Goal: Task Accomplishment & Management: Manage account settings

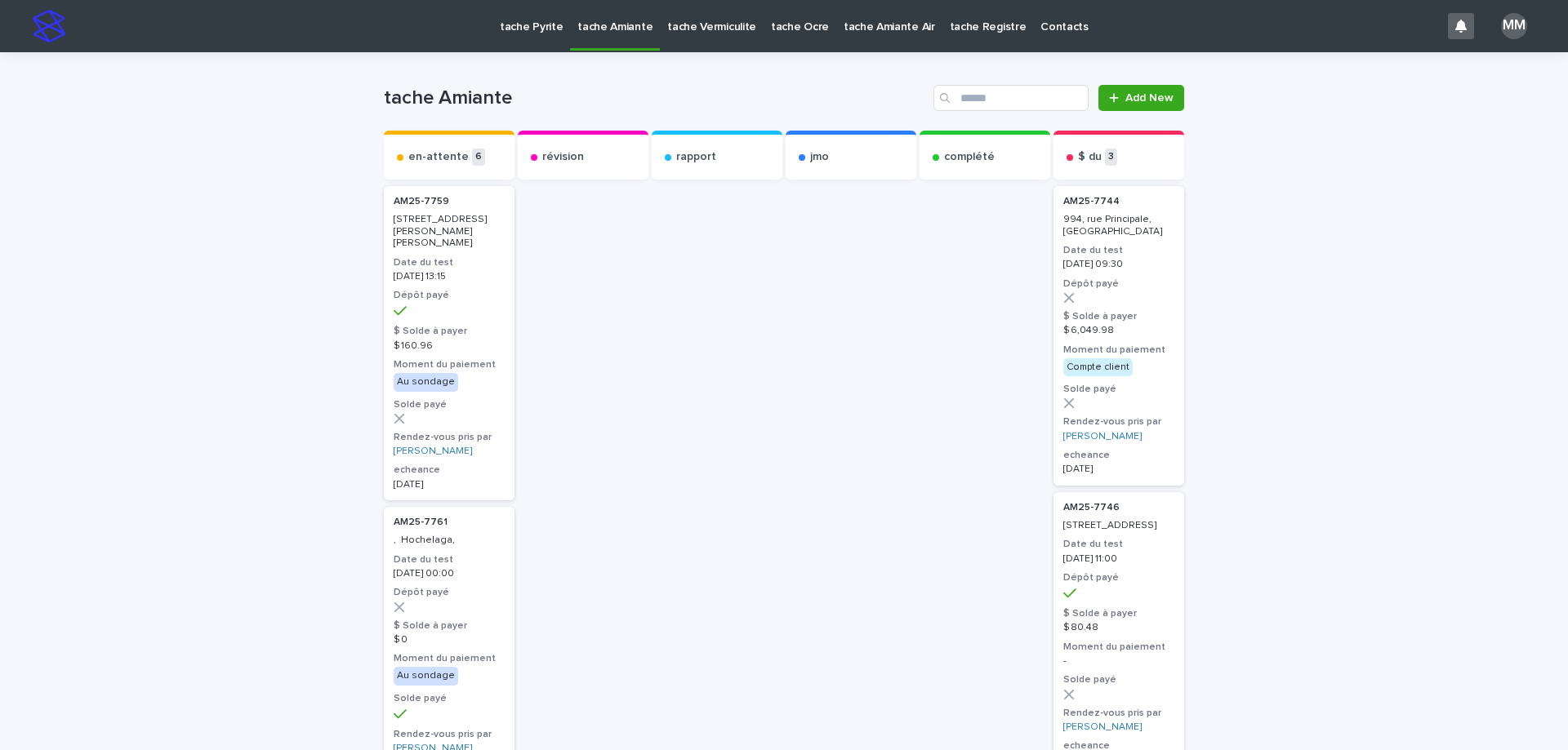
click at [521, 24] on p "tache Pyrite" at bounding box center [531, 17] width 63 height 35
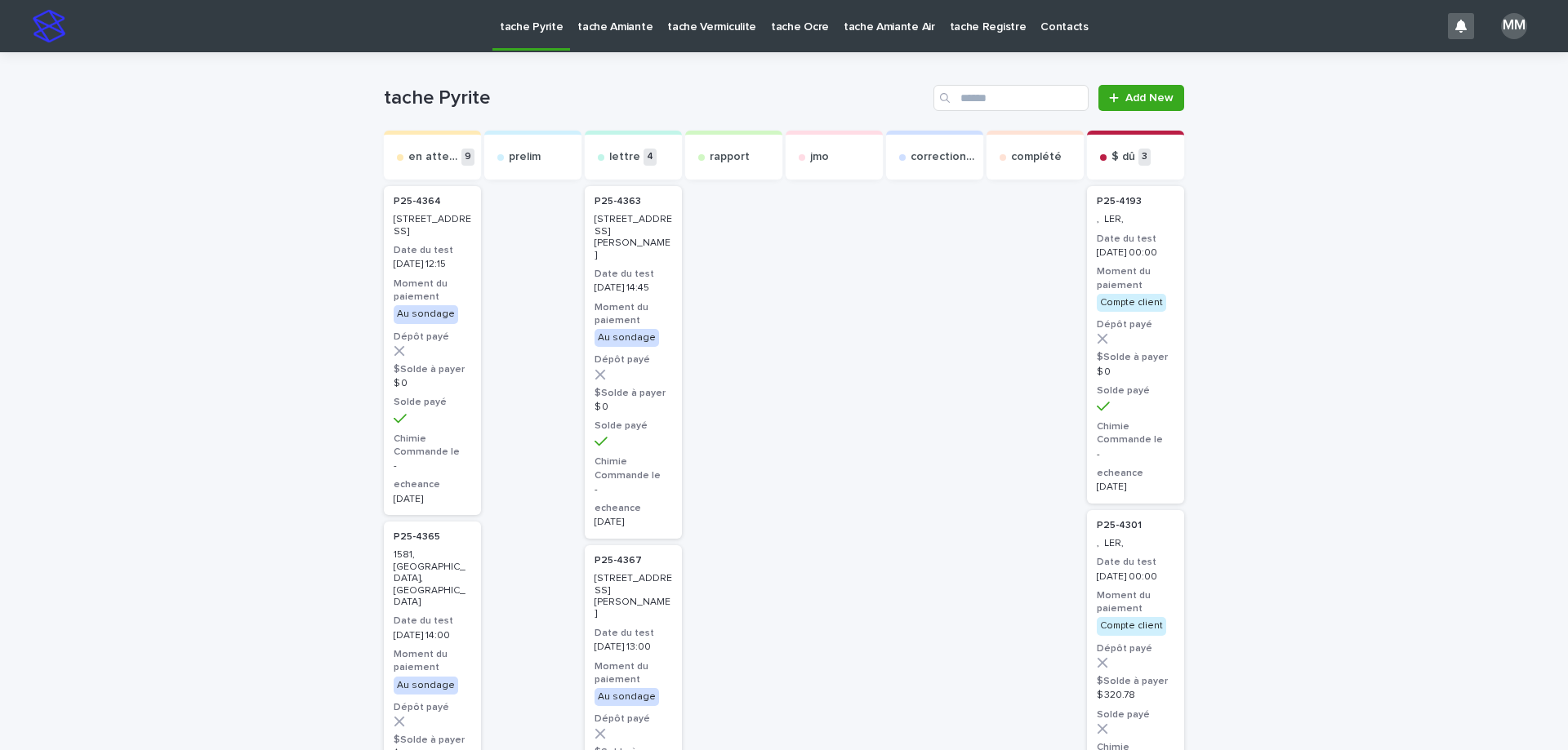
click at [603, 36] on link "tache Amiante" at bounding box center [615, 25] width 89 height 50
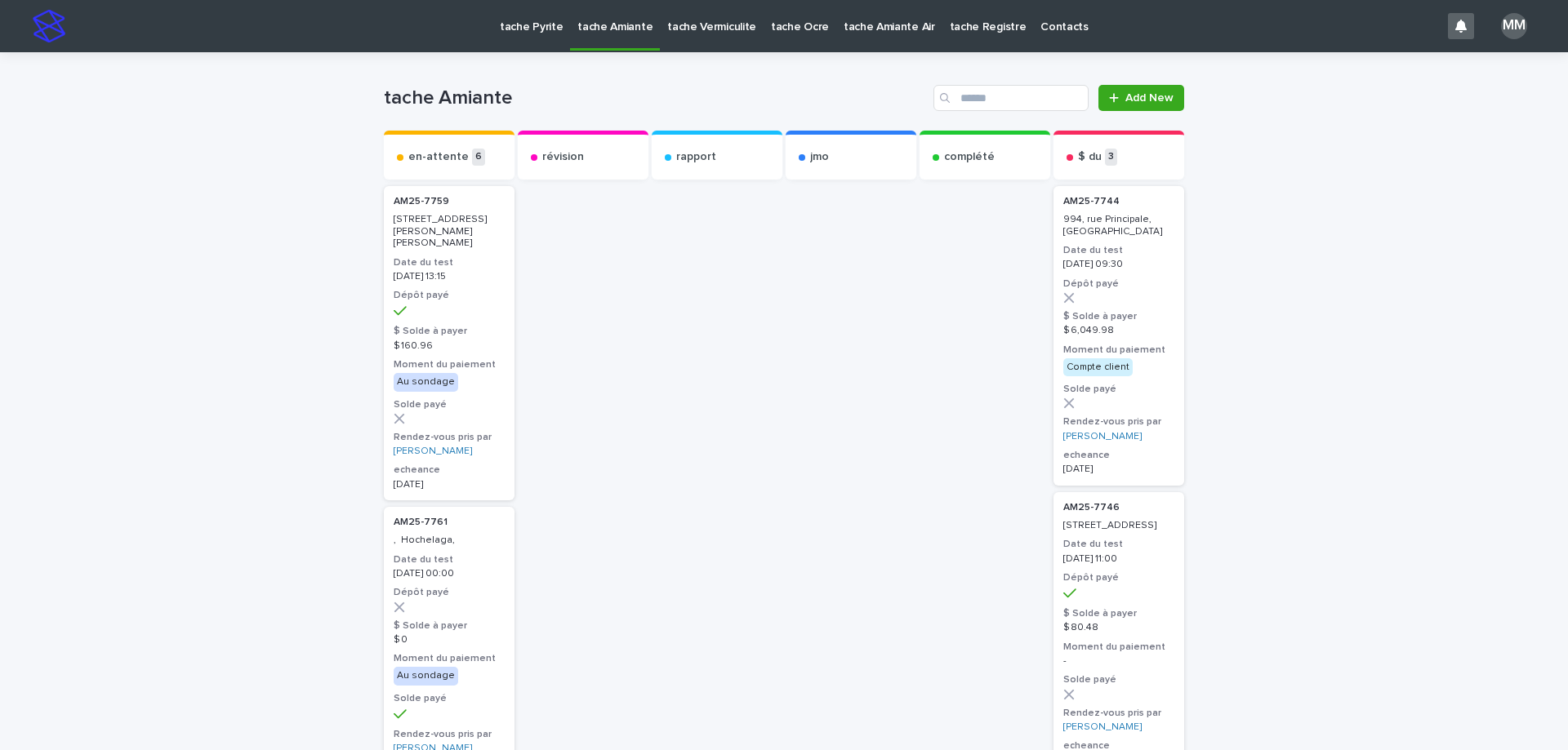
click at [721, 29] on p "tache Vermiculite" at bounding box center [712, 17] width 89 height 35
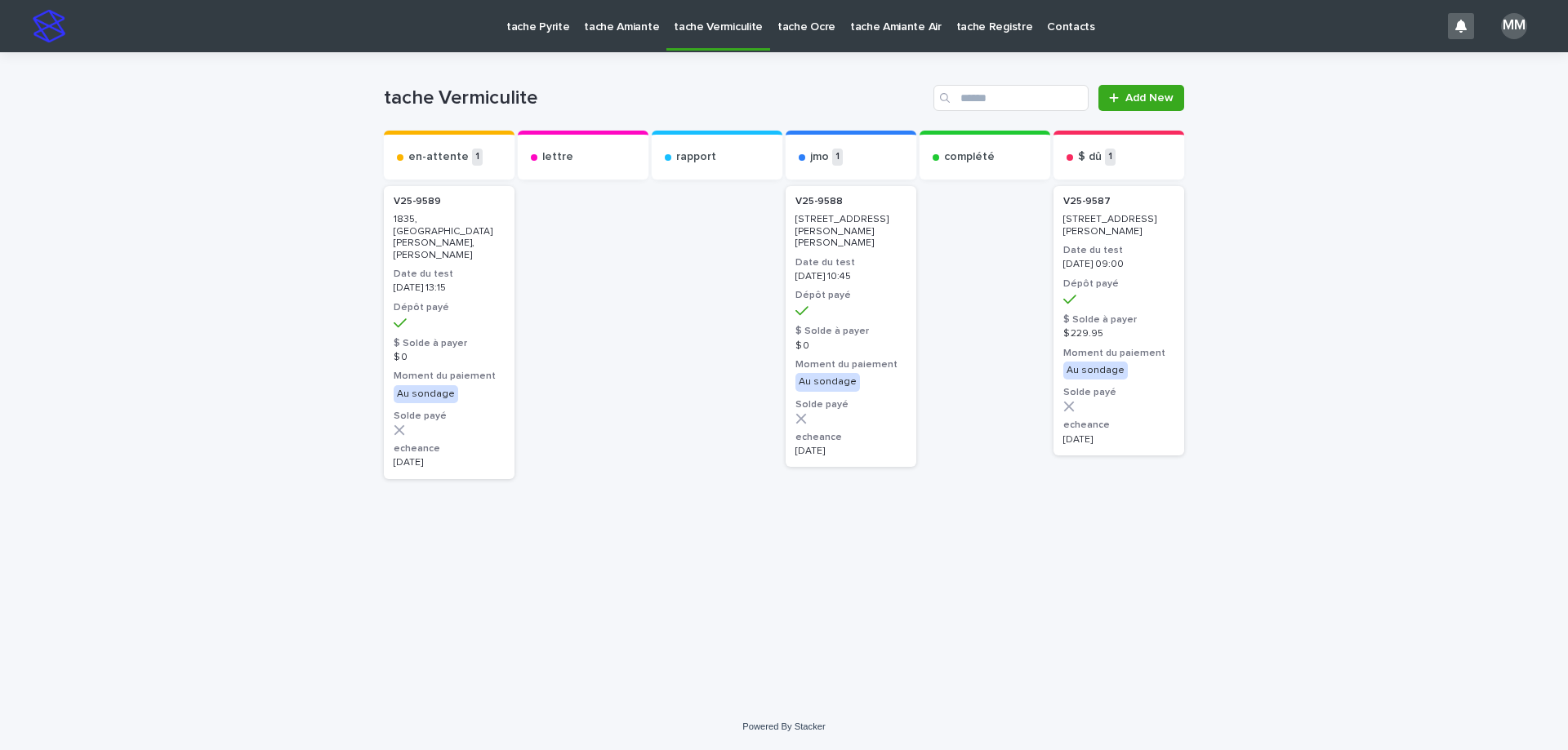
click at [600, 32] on p "tache Amiante" at bounding box center [622, 17] width 76 height 35
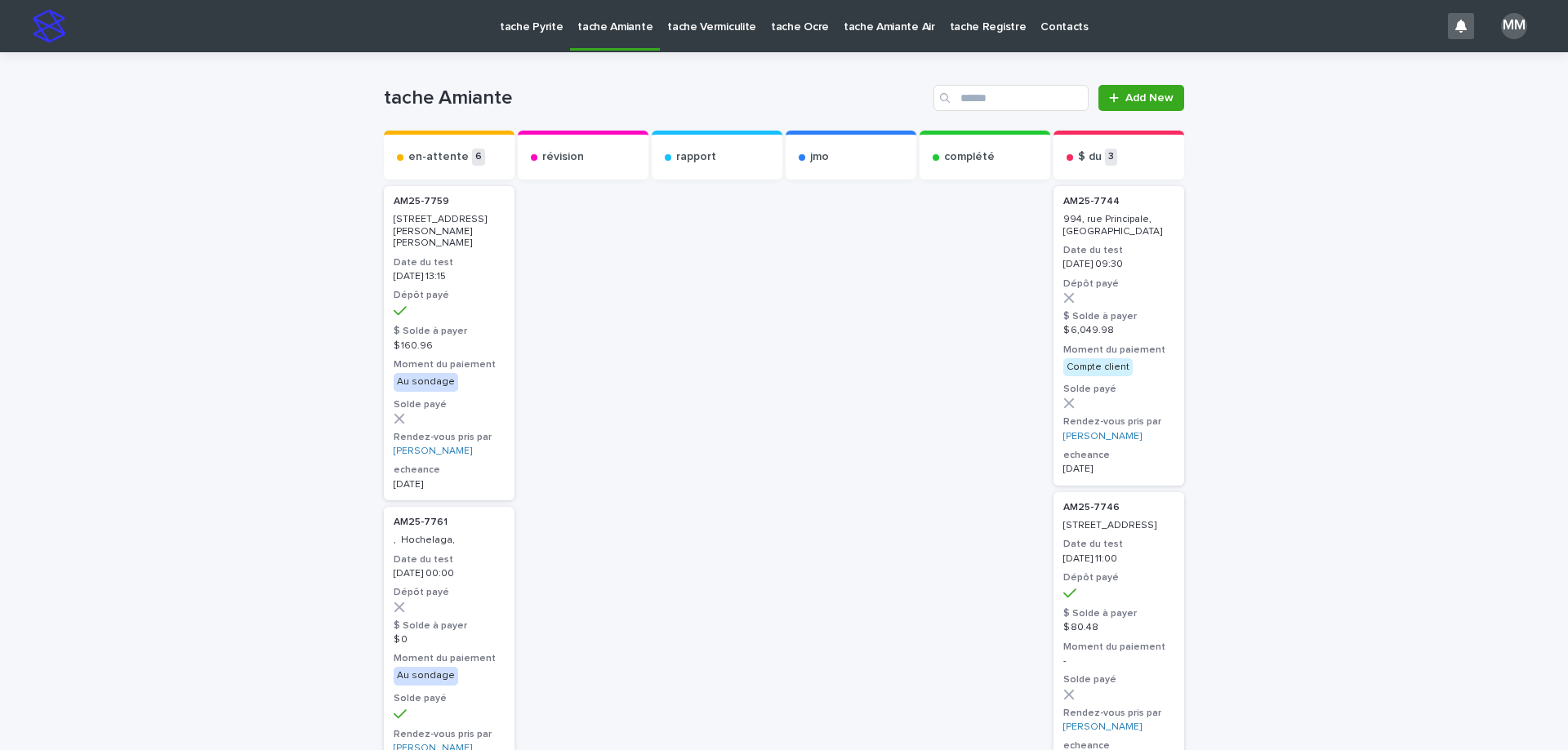
click at [542, 36] on link "tache Pyrite" at bounding box center [530, 25] width 77 height 50
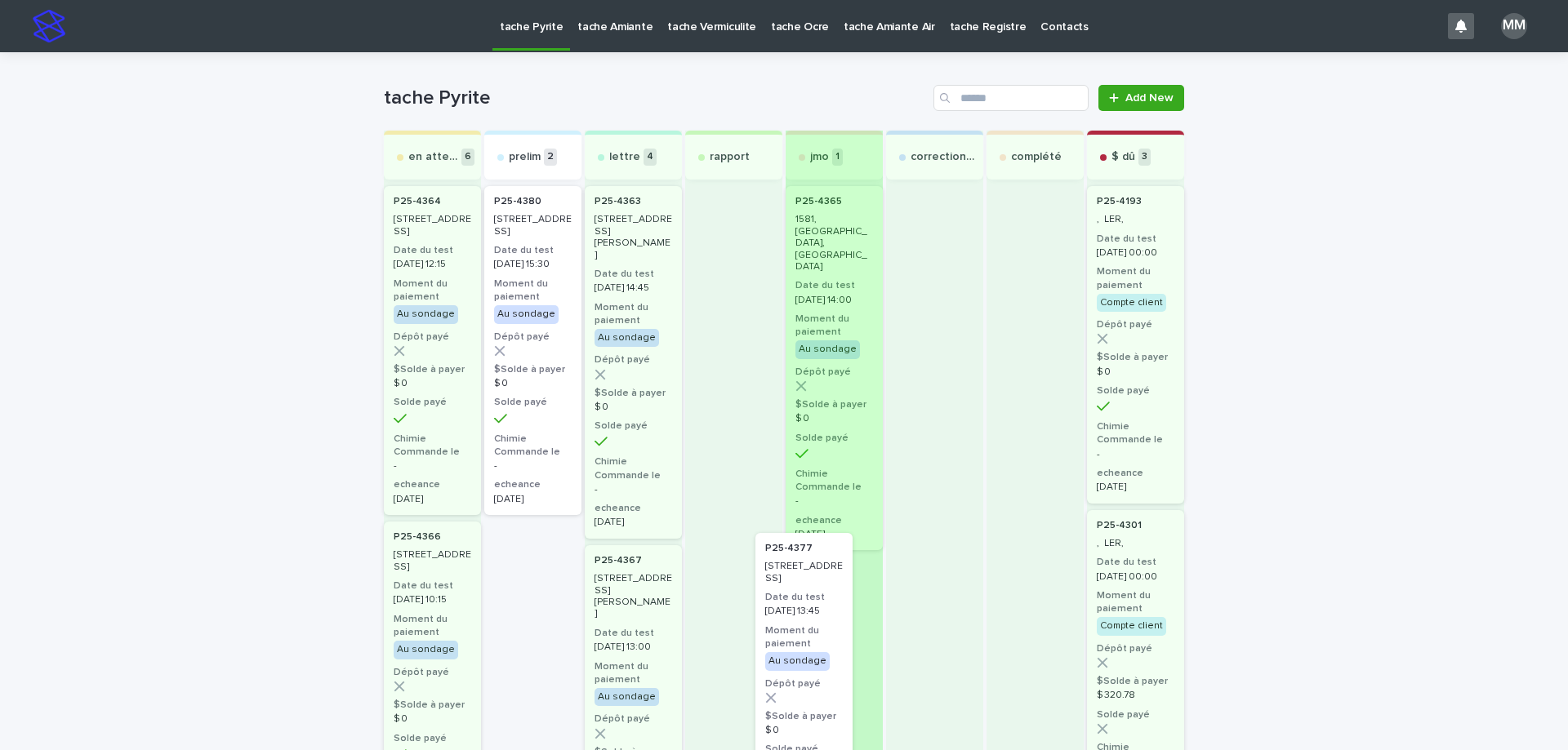
drag, startPoint x: 504, startPoint y: 243, endPoint x: 798, endPoint y: 595, distance: 458.6
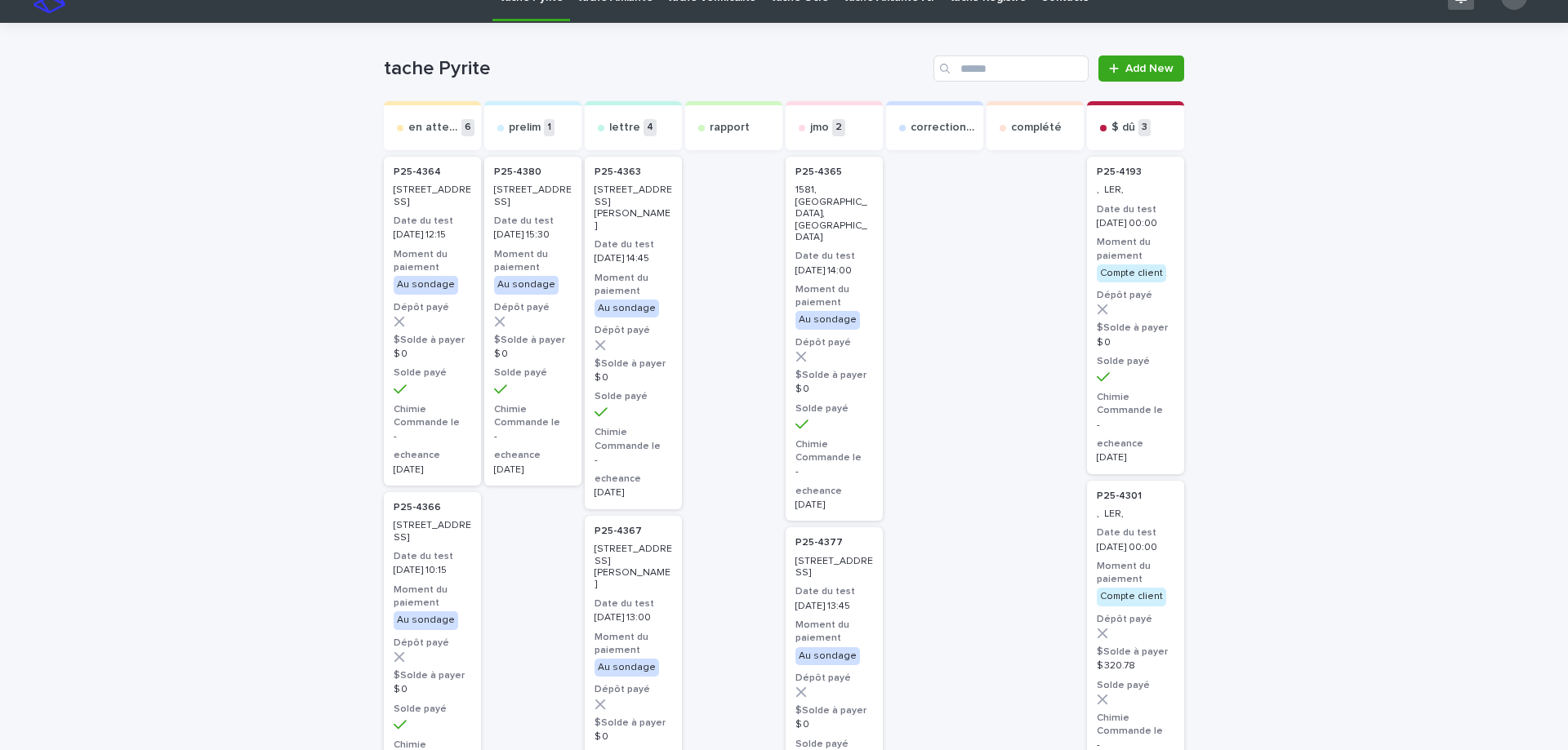
scroll to position [82, 0]
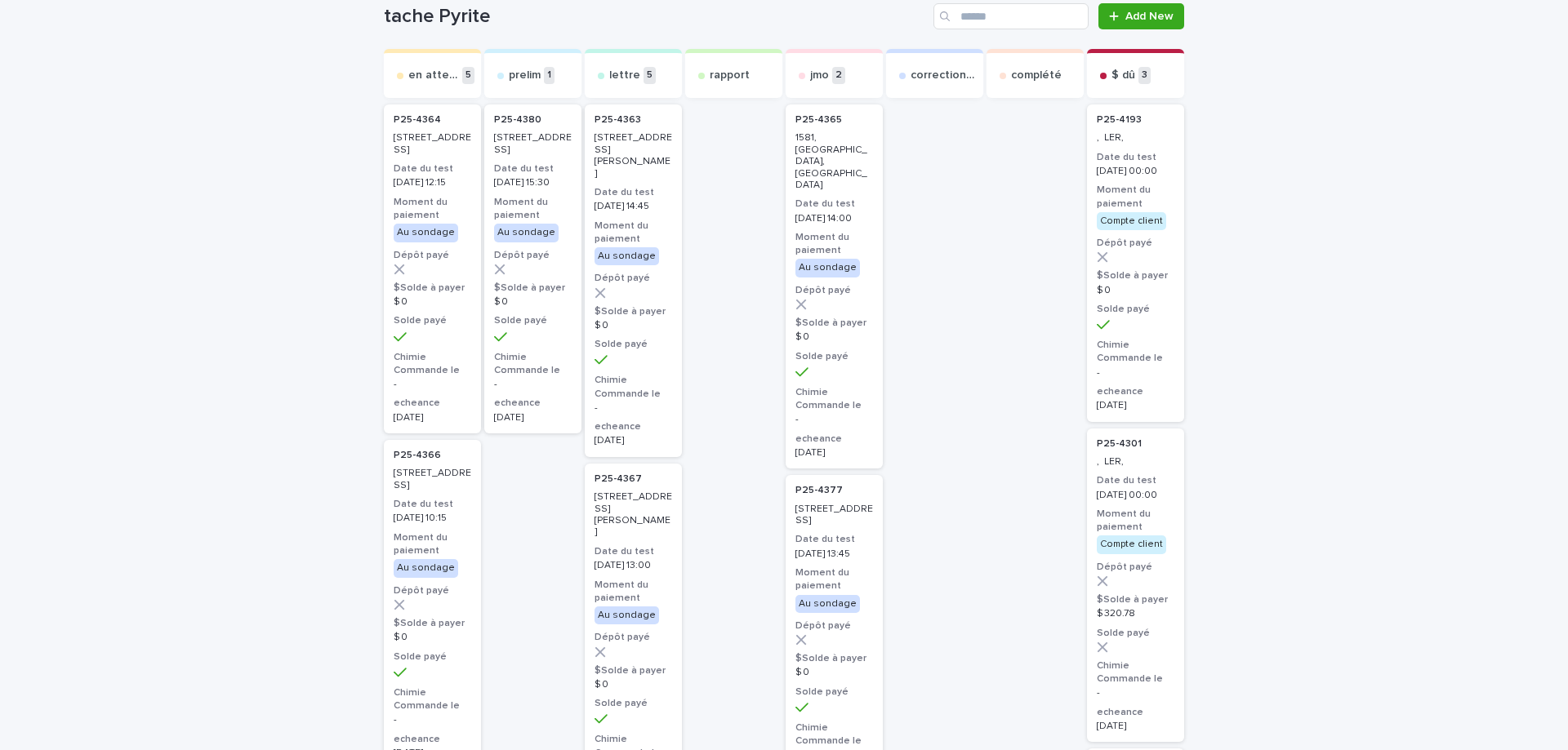
click at [844, 503] on p "[STREET_ADDRESS]" at bounding box center [833, 515] width 77 height 23
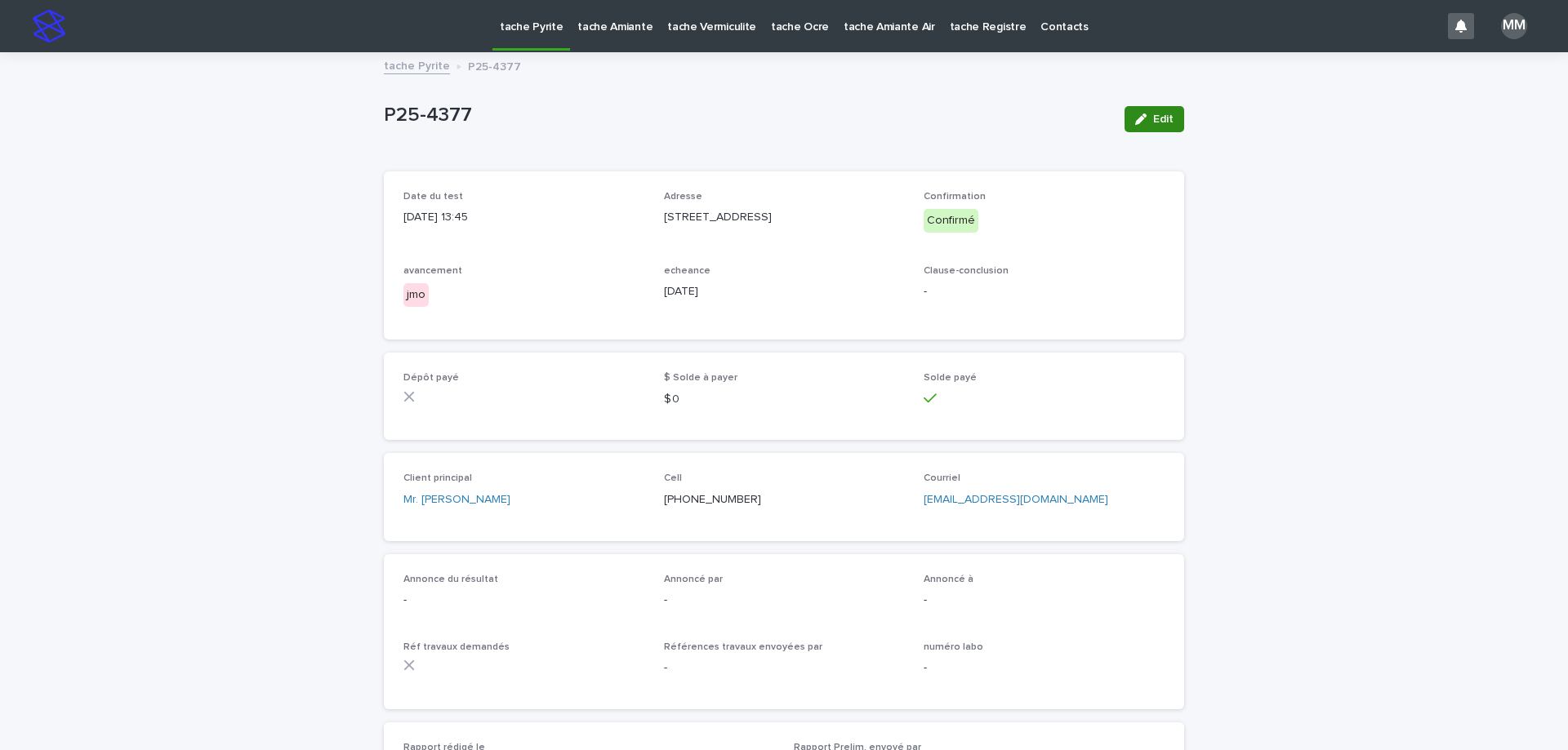
click at [1155, 115] on span "Edit" at bounding box center [1163, 119] width 21 height 11
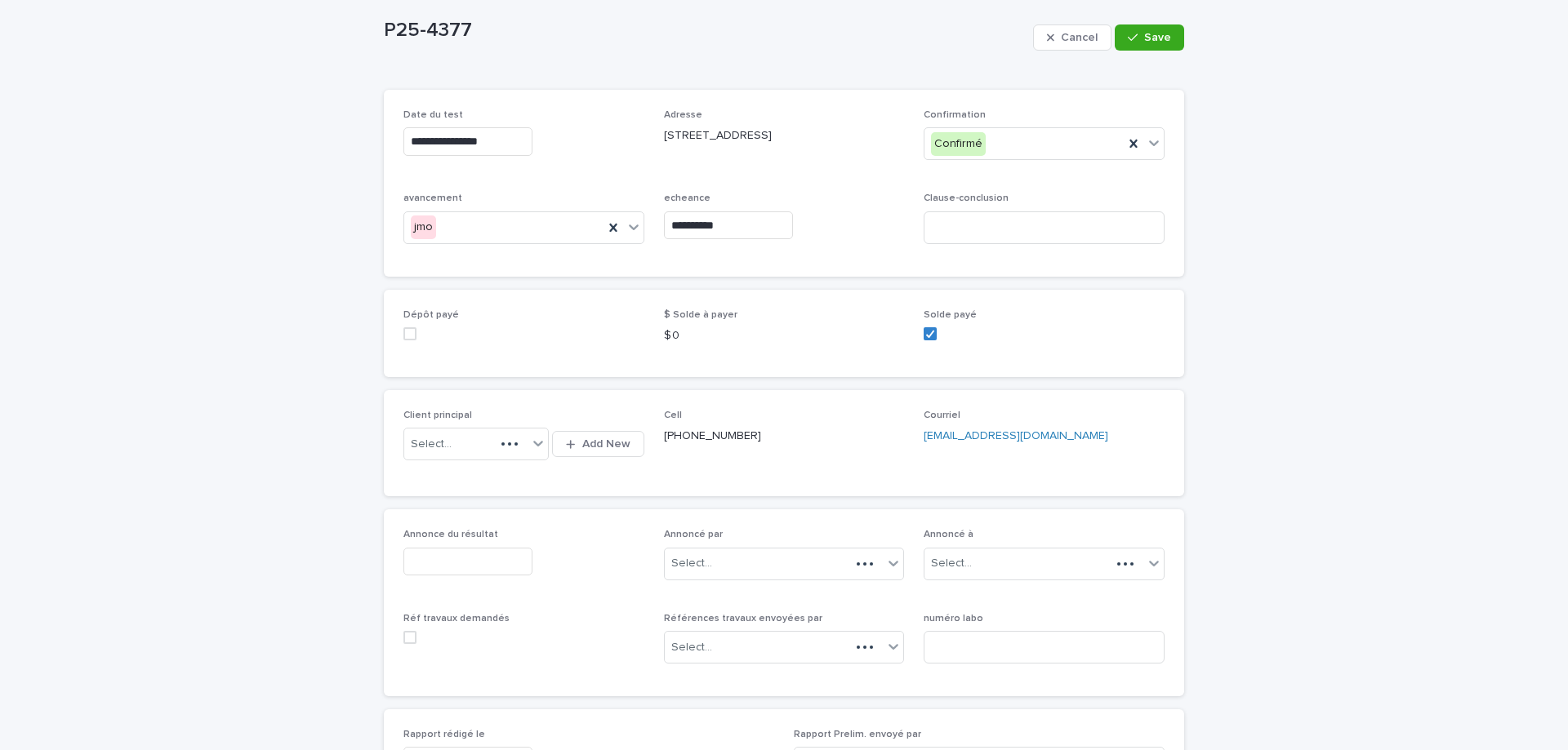
scroll to position [82, 0]
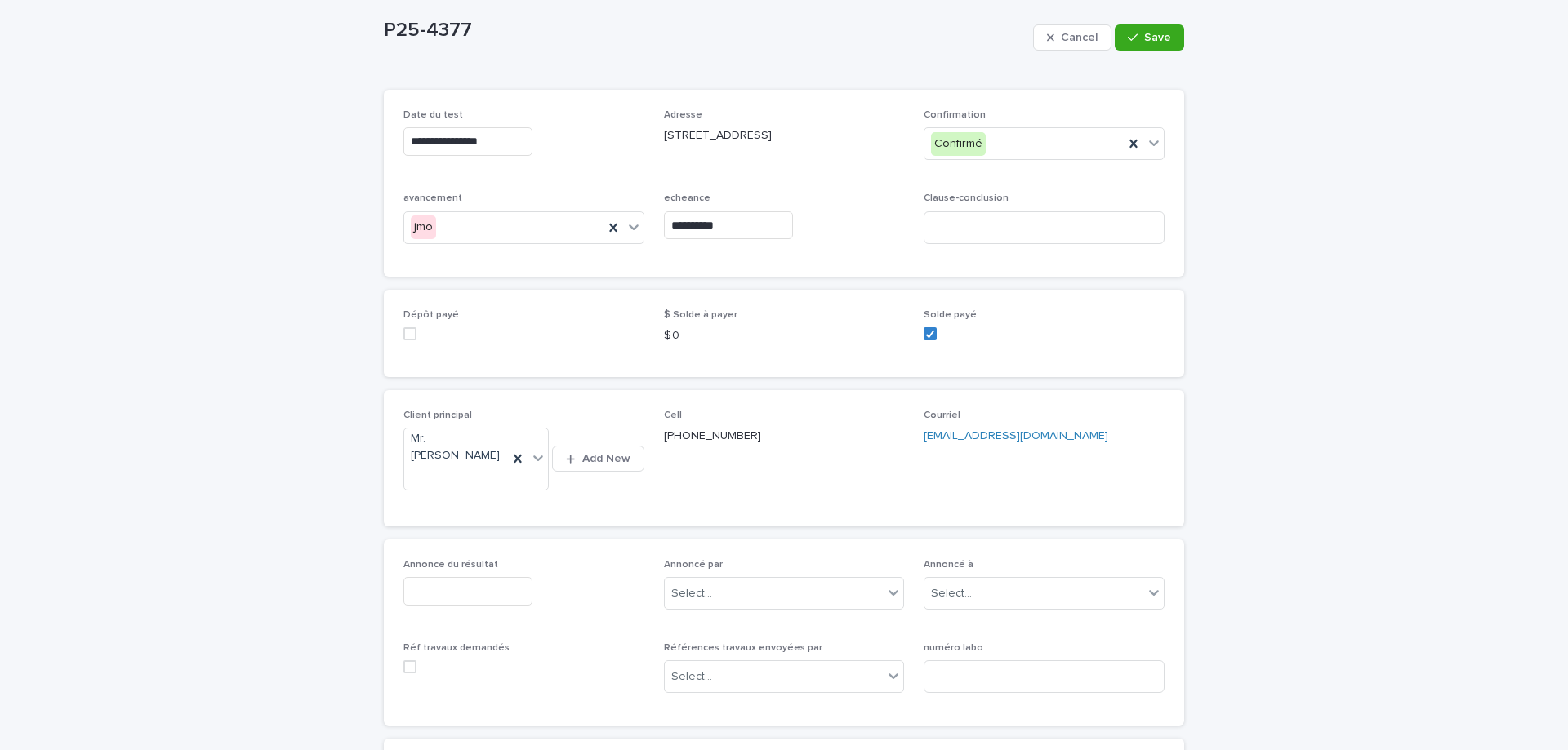
click at [489, 580] on input "text" at bounding box center [468, 591] width 129 height 29
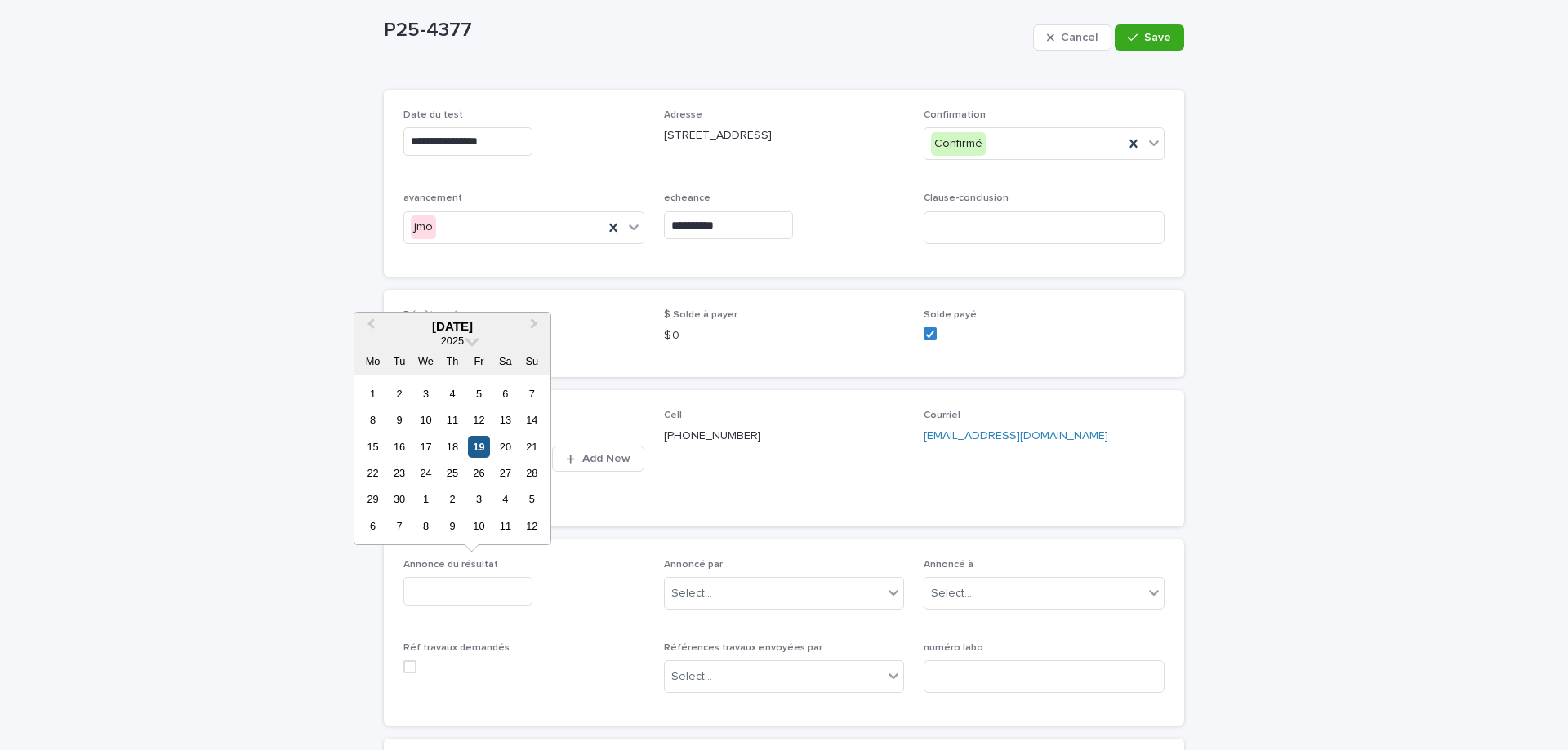
click at [481, 451] on div "19" at bounding box center [478, 446] width 22 height 22
type input "**********"
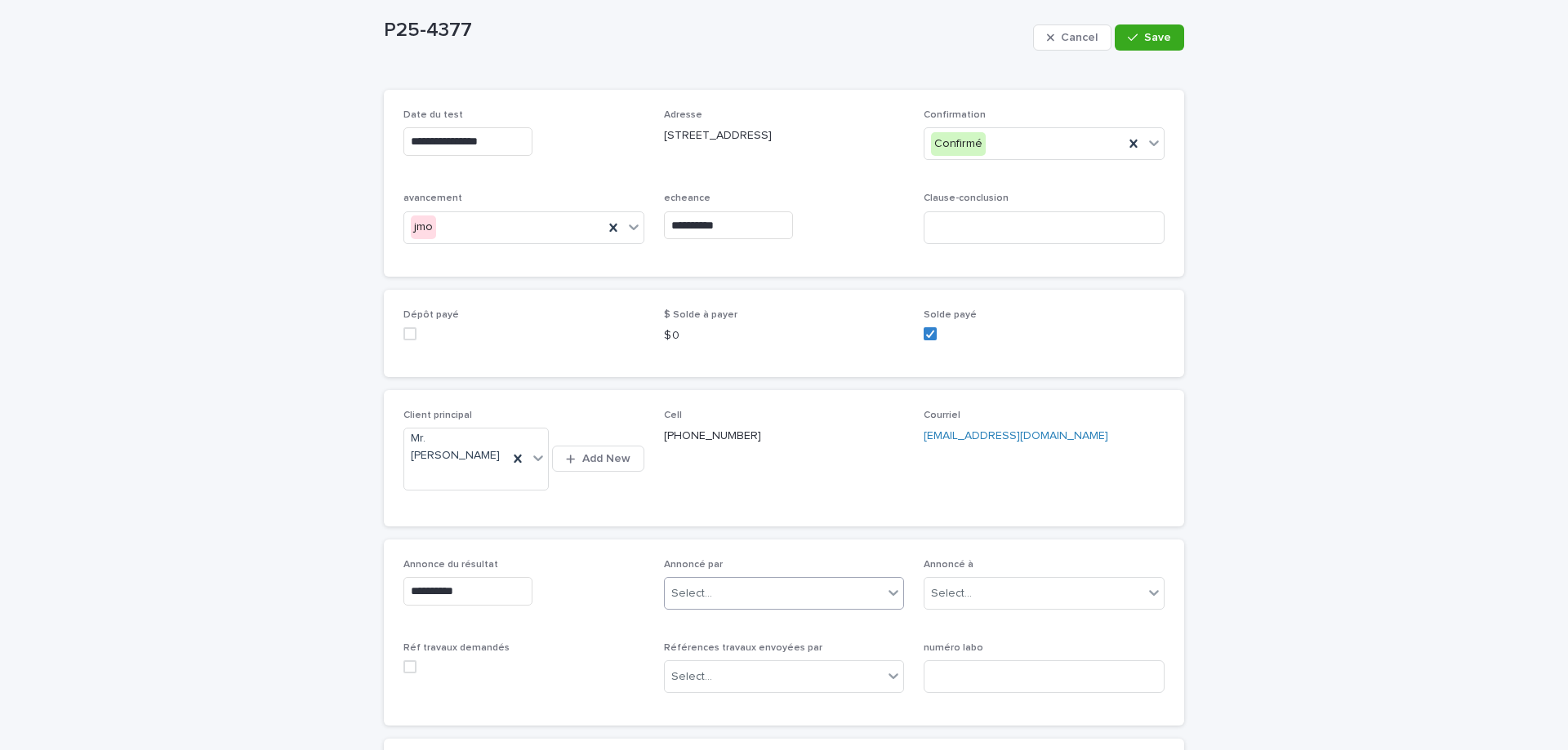
click at [758, 586] on div "Select..." at bounding box center [774, 594] width 219 height 27
type input "**"
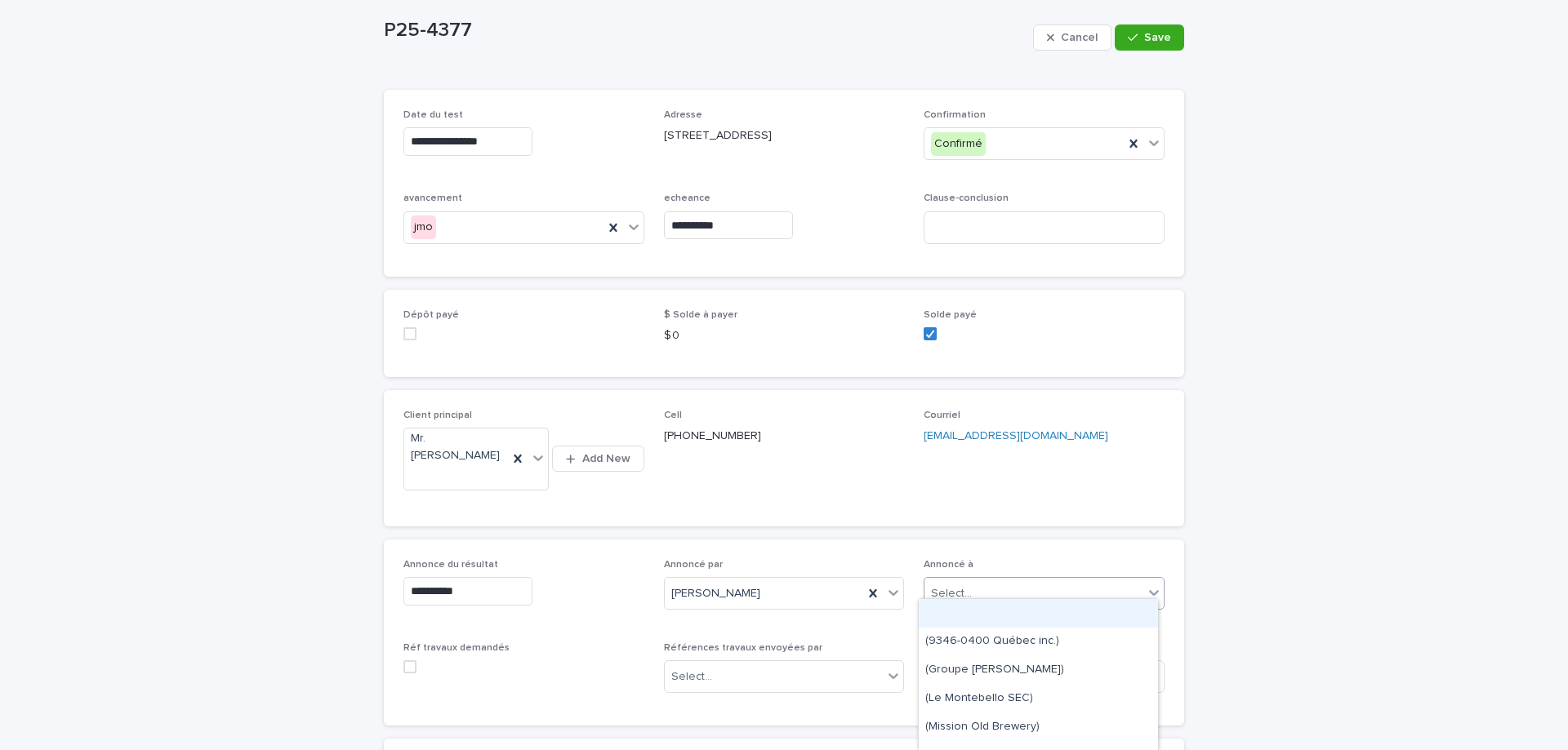
click at [962, 585] on div "Select..." at bounding box center [951, 594] width 41 height 17
type input "*"
type input "********"
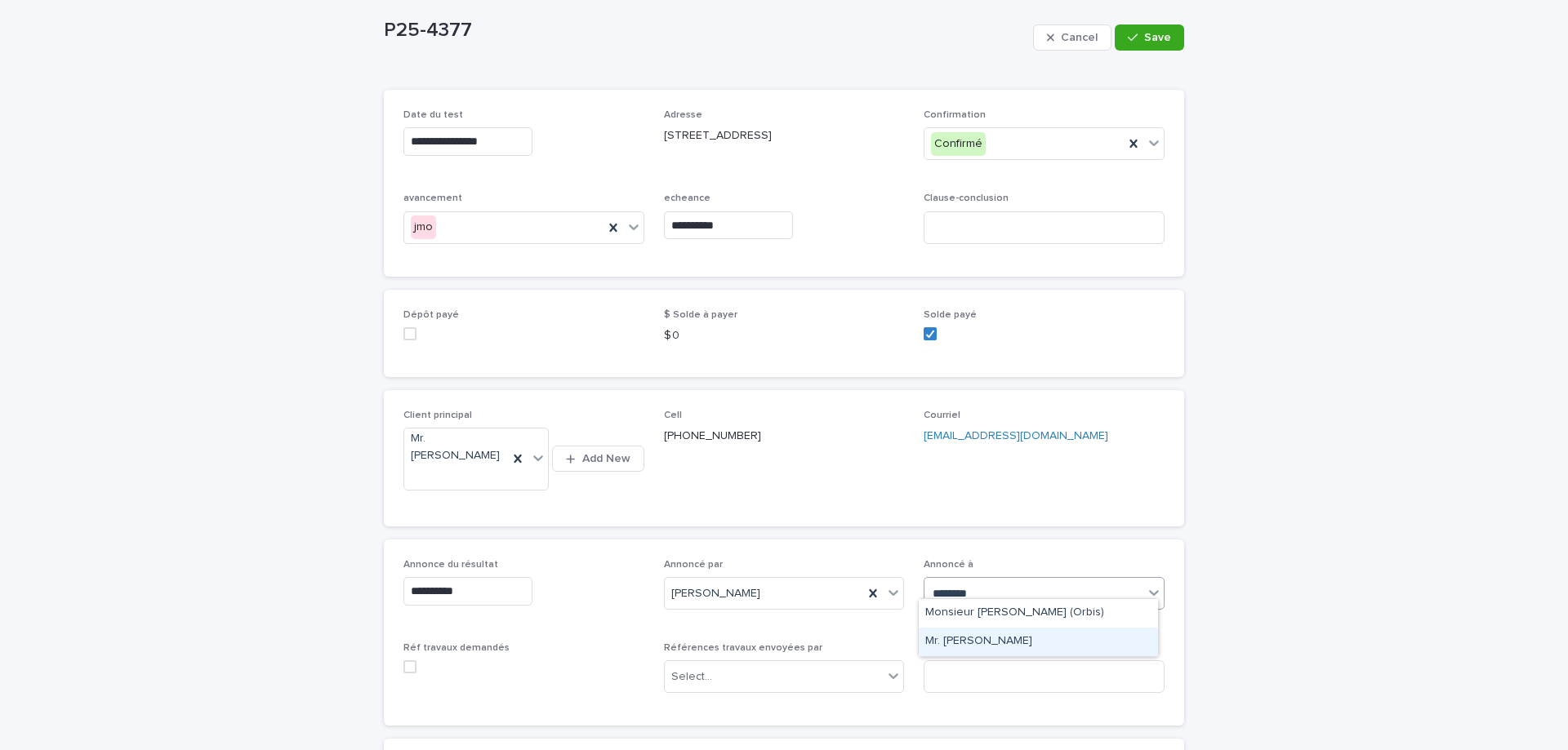
click at [981, 637] on div "[PERSON_NAME]" at bounding box center [1038, 641] width 240 height 29
drag, startPoint x: 1143, startPoint y: 36, endPoint x: 1168, endPoint y: 105, distance: 73.4
click at [1144, 36] on span "Save" at bounding box center [1157, 37] width 27 height 11
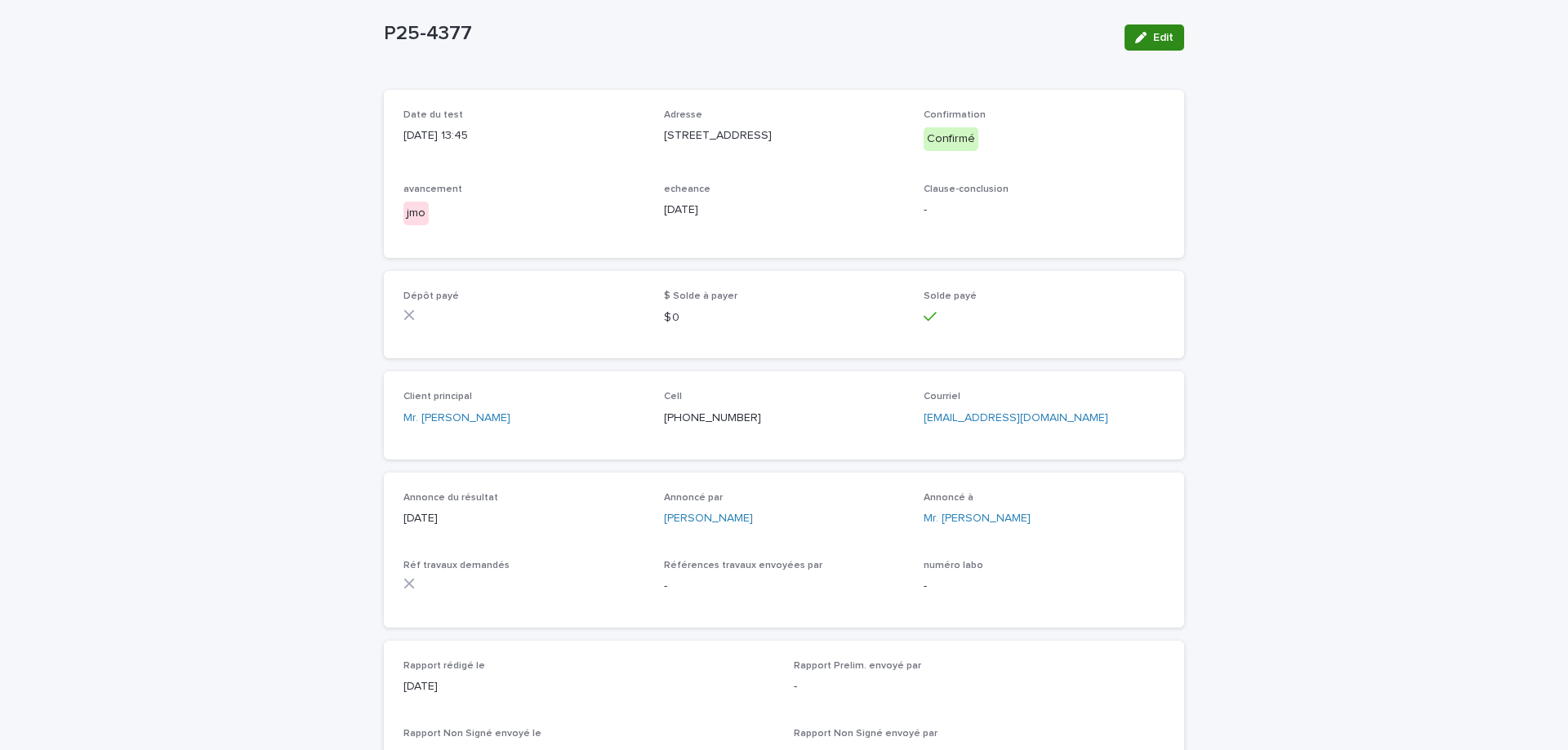
scroll to position [16, 0]
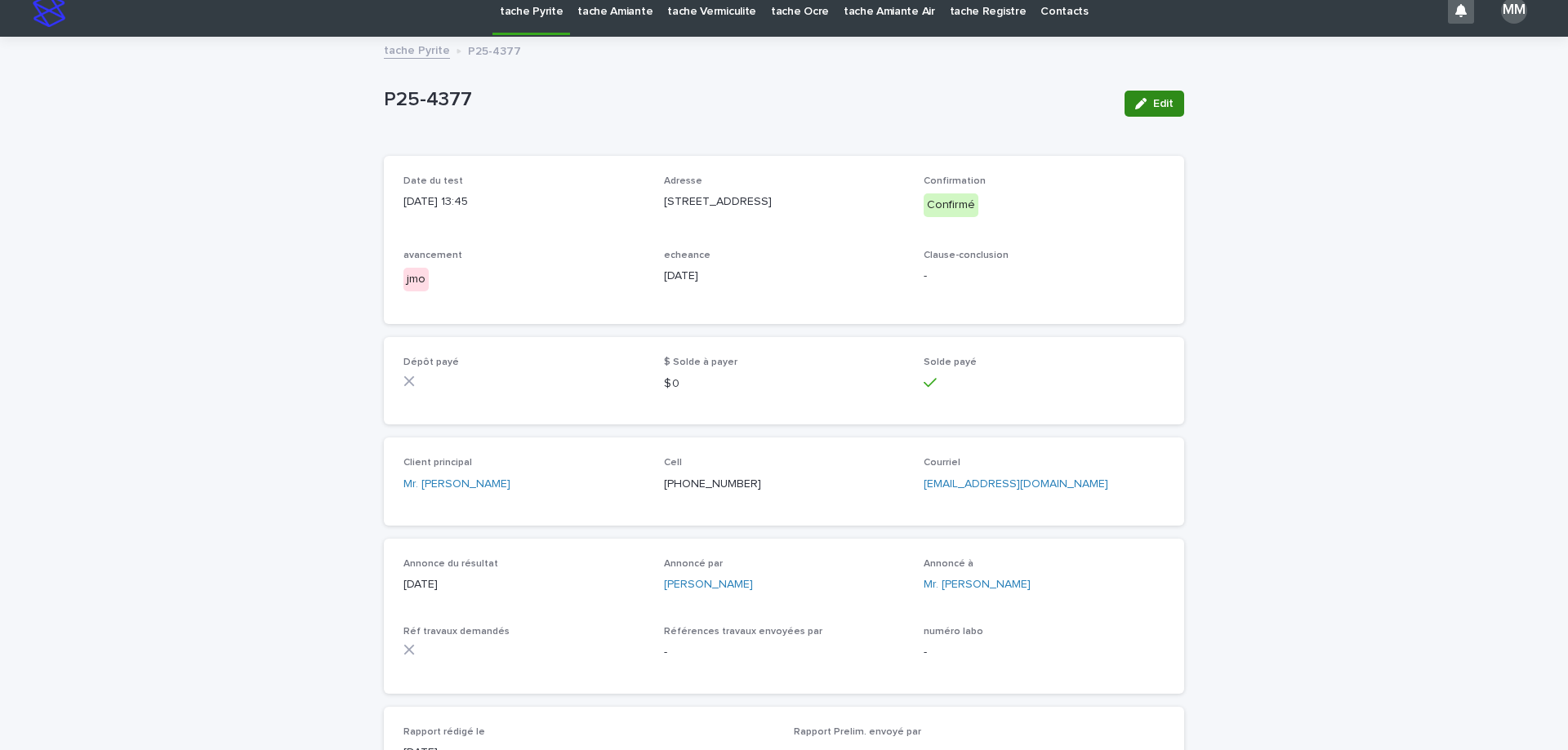
click at [1153, 102] on span "Edit" at bounding box center [1163, 103] width 21 height 11
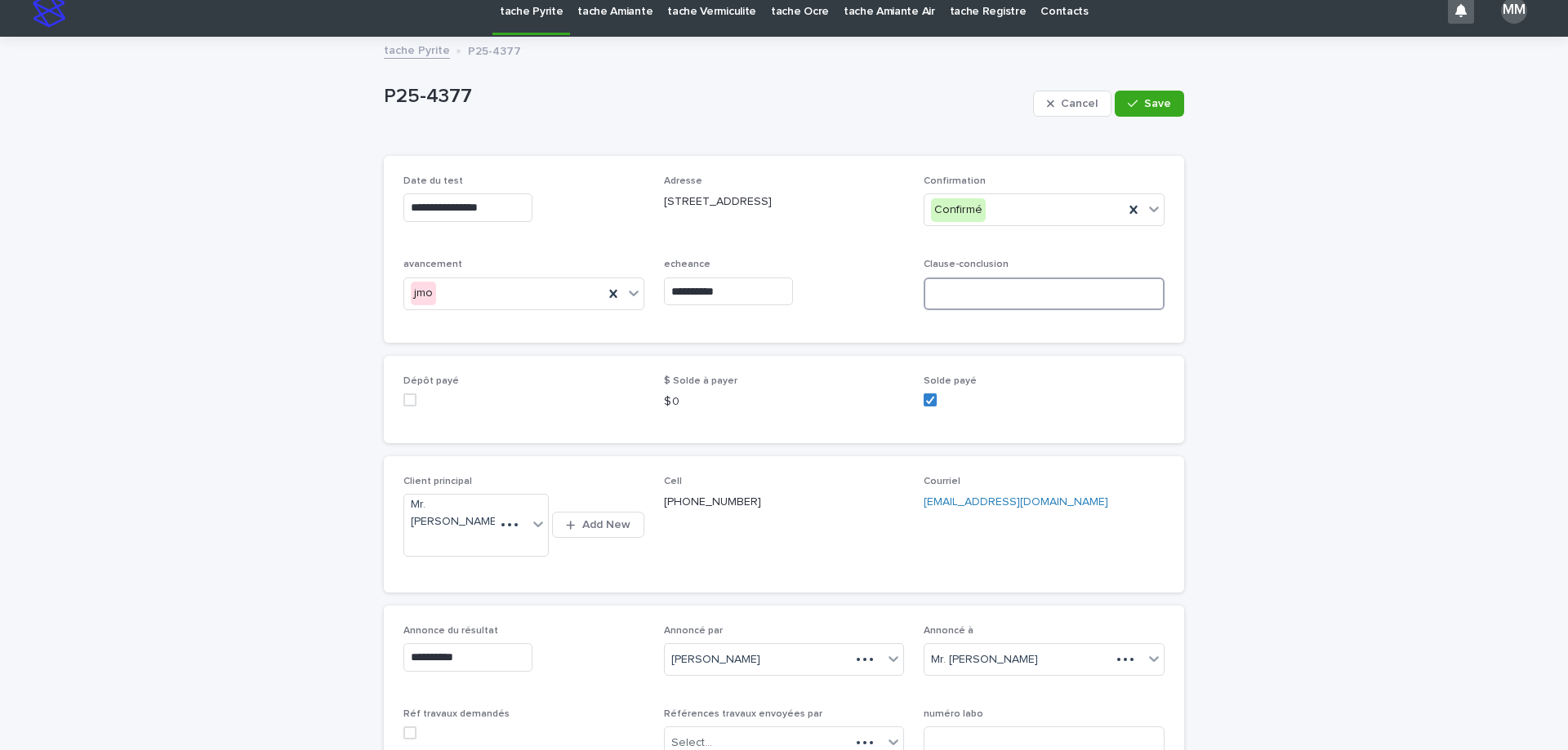
click at [976, 310] on input at bounding box center [1044, 294] width 240 height 33
type input "*********"
click at [1144, 104] on span "Save" at bounding box center [1157, 103] width 27 height 11
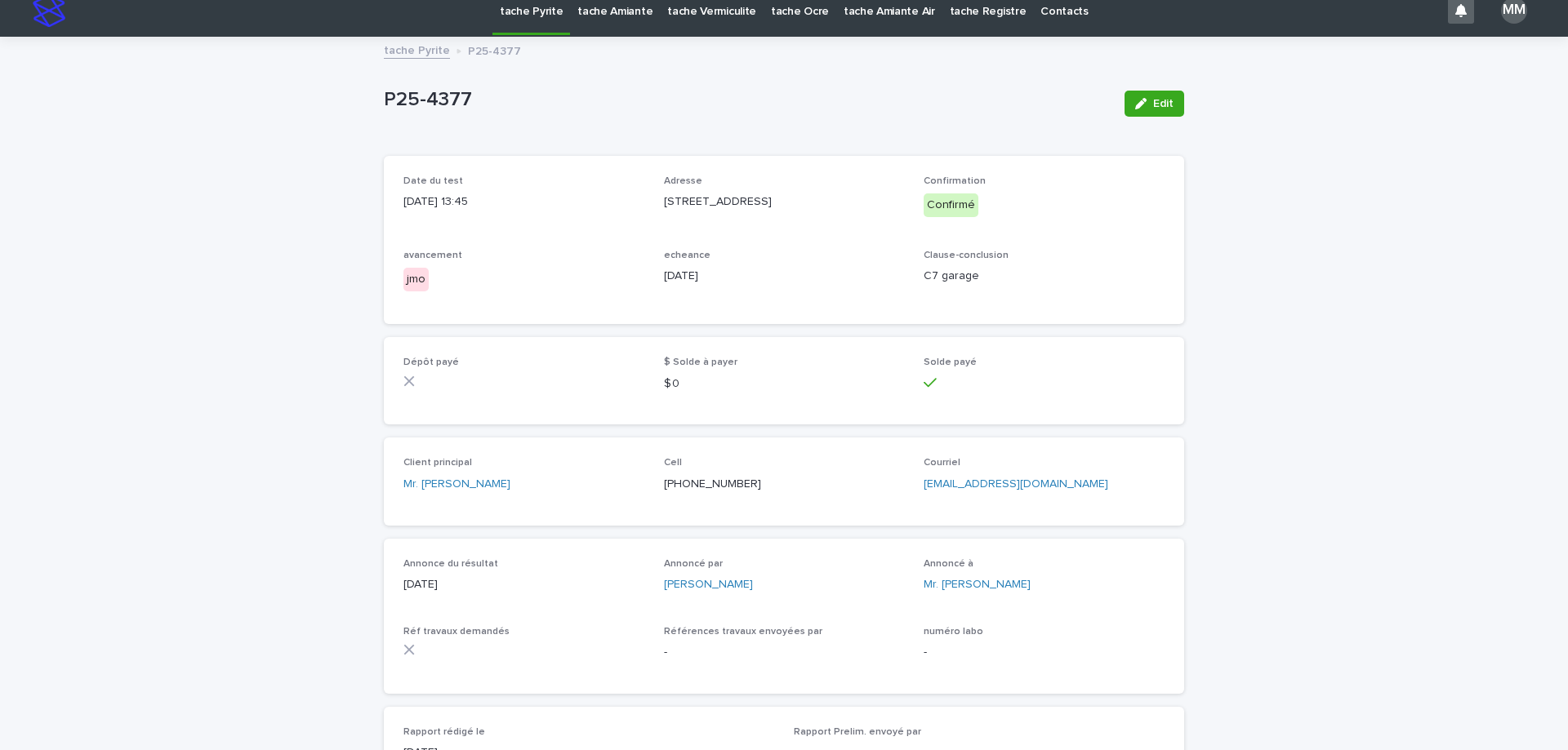
click at [410, 49] on link "tache Pyrite" at bounding box center [417, 49] width 66 height 19
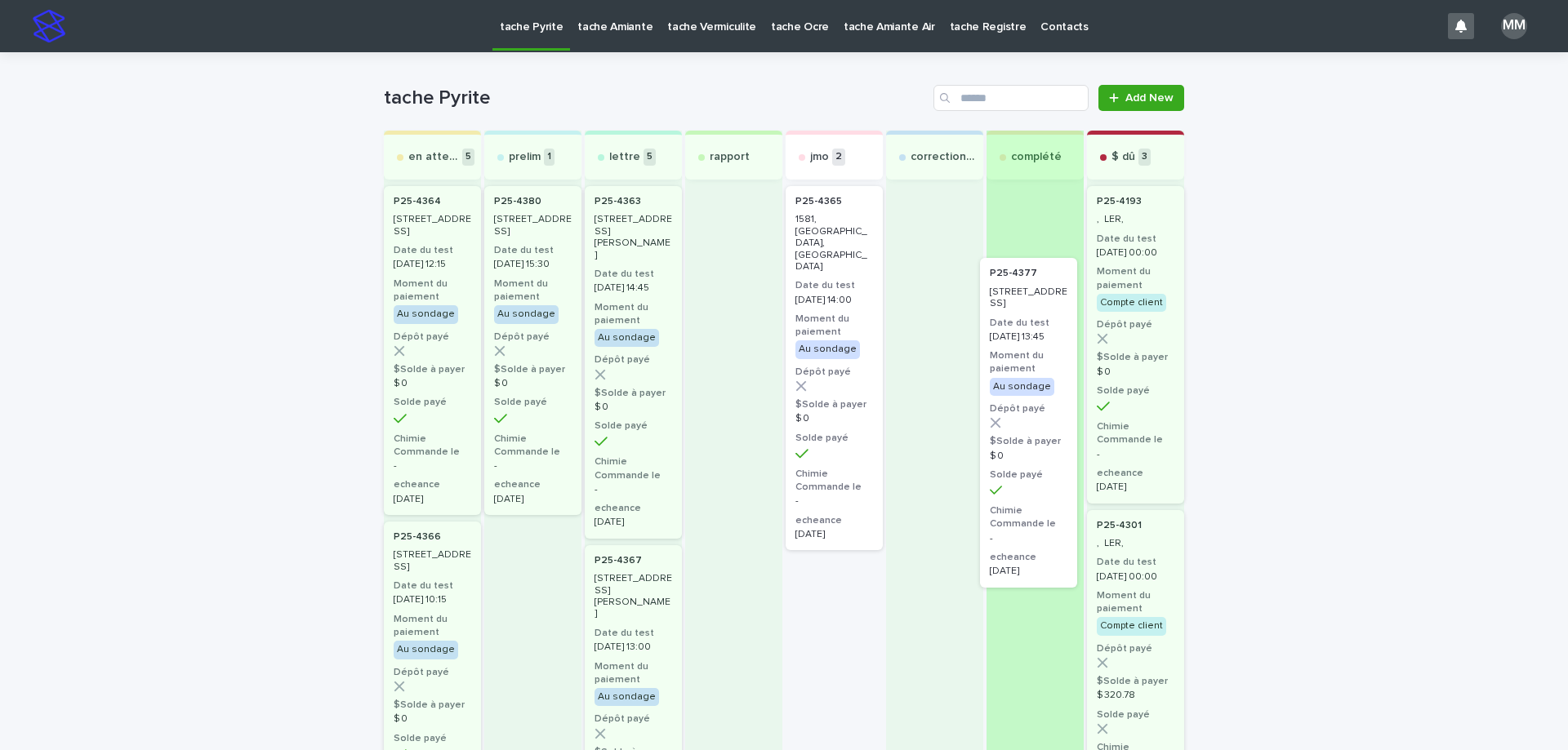
drag, startPoint x: 824, startPoint y: 606, endPoint x: 1034, endPoint y: 326, distance: 350.0
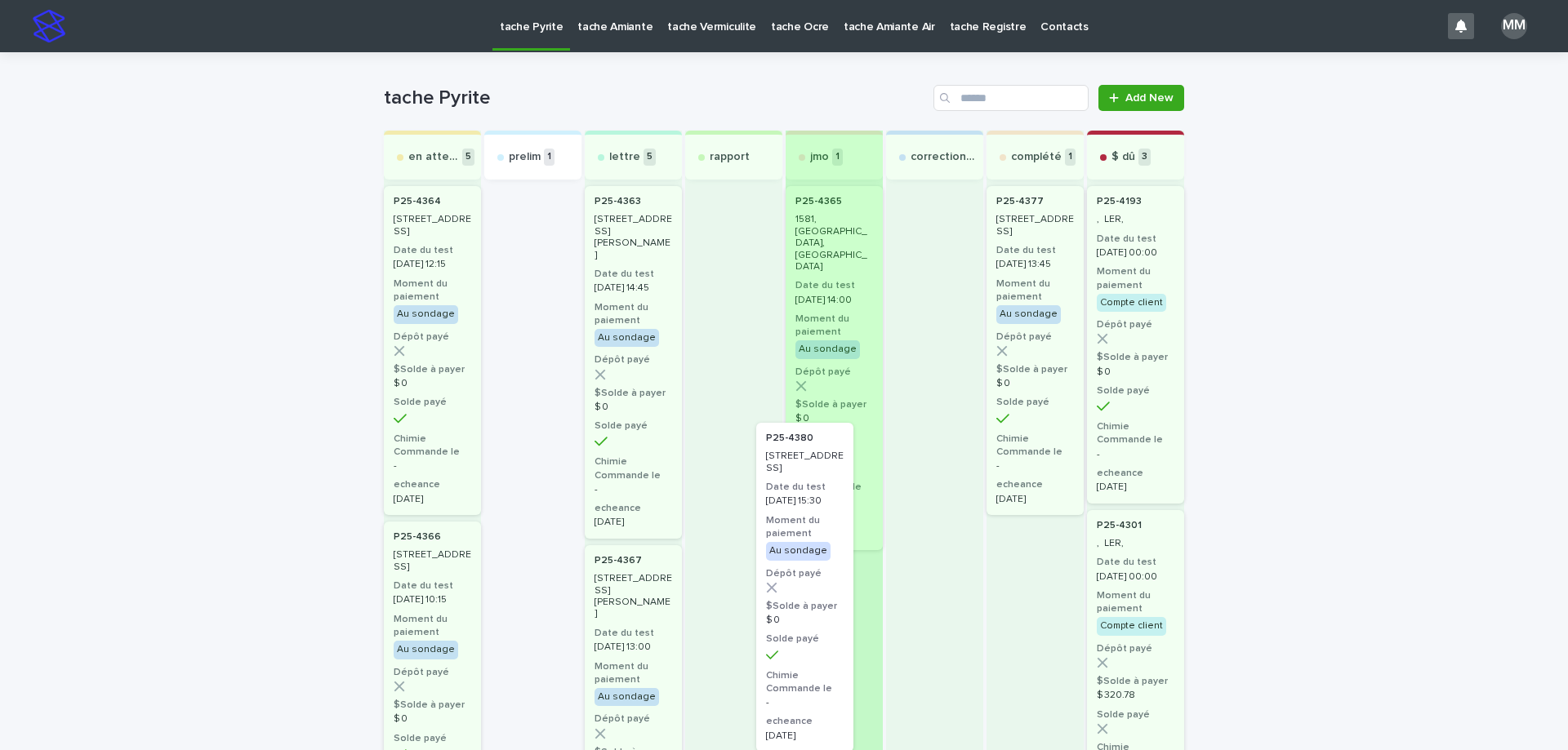
drag, startPoint x: 517, startPoint y: 221, endPoint x: 844, endPoint y: 438, distance: 392.5
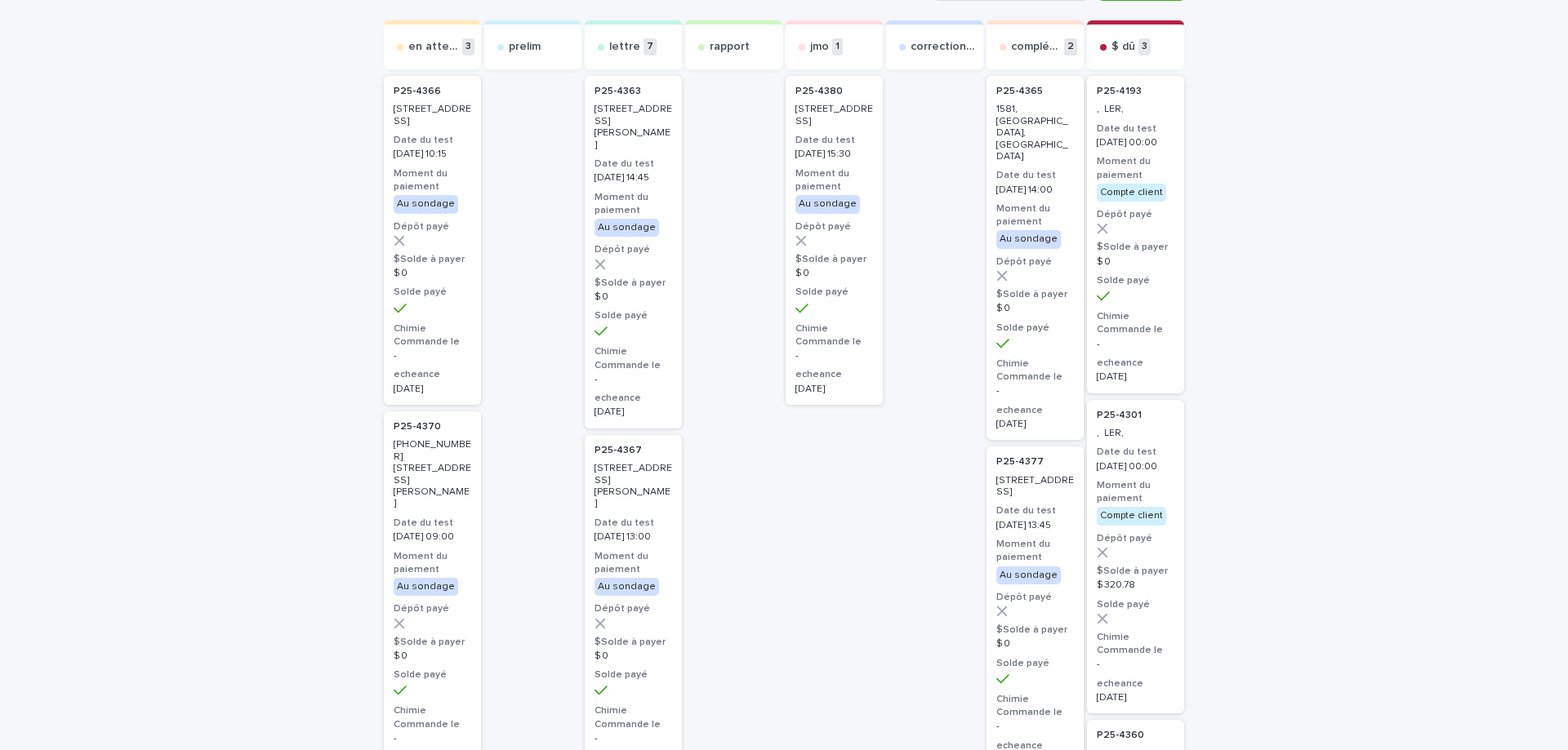
scroll to position [82, 0]
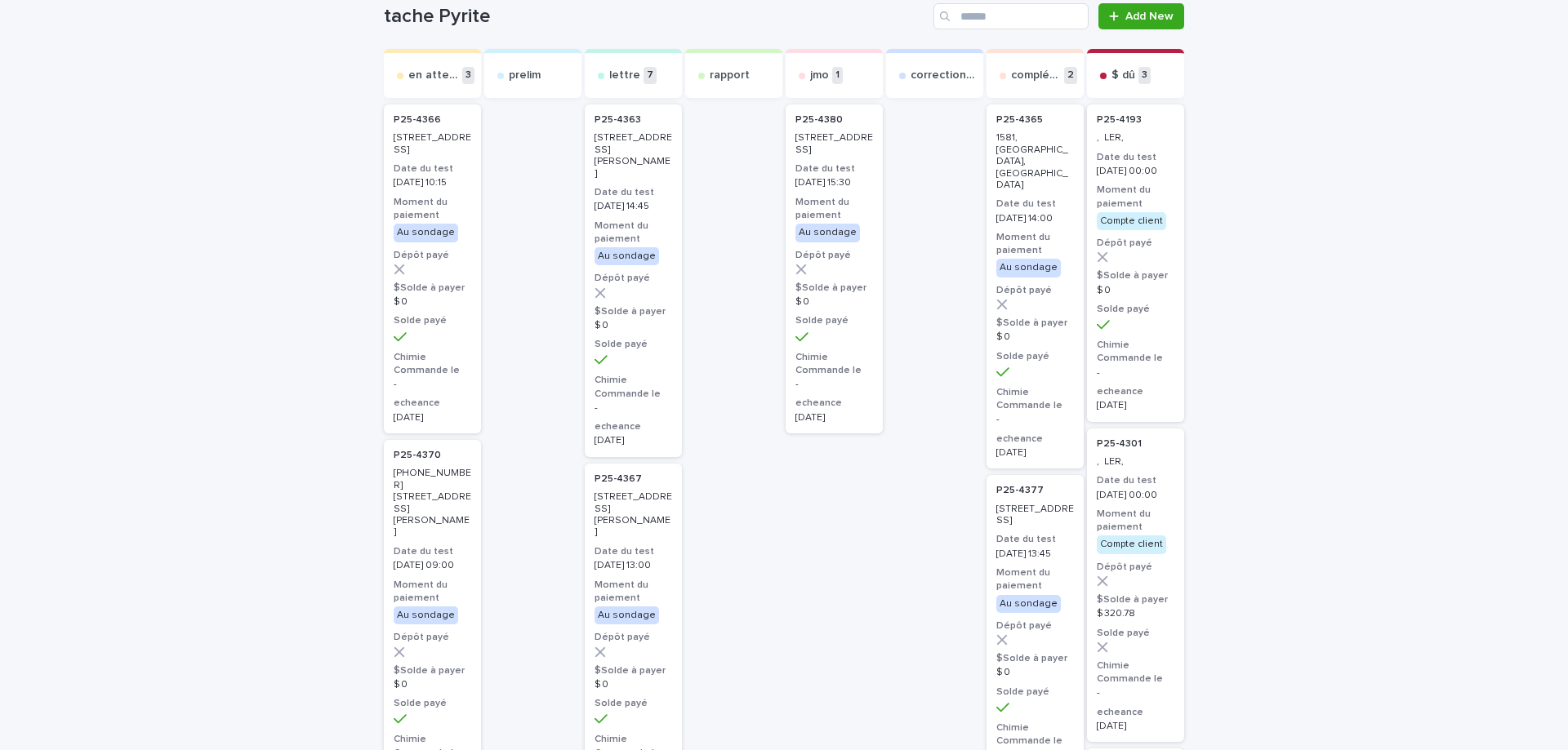
click at [839, 140] on p "[STREET_ADDRESS]" at bounding box center [833, 143] width 77 height 23
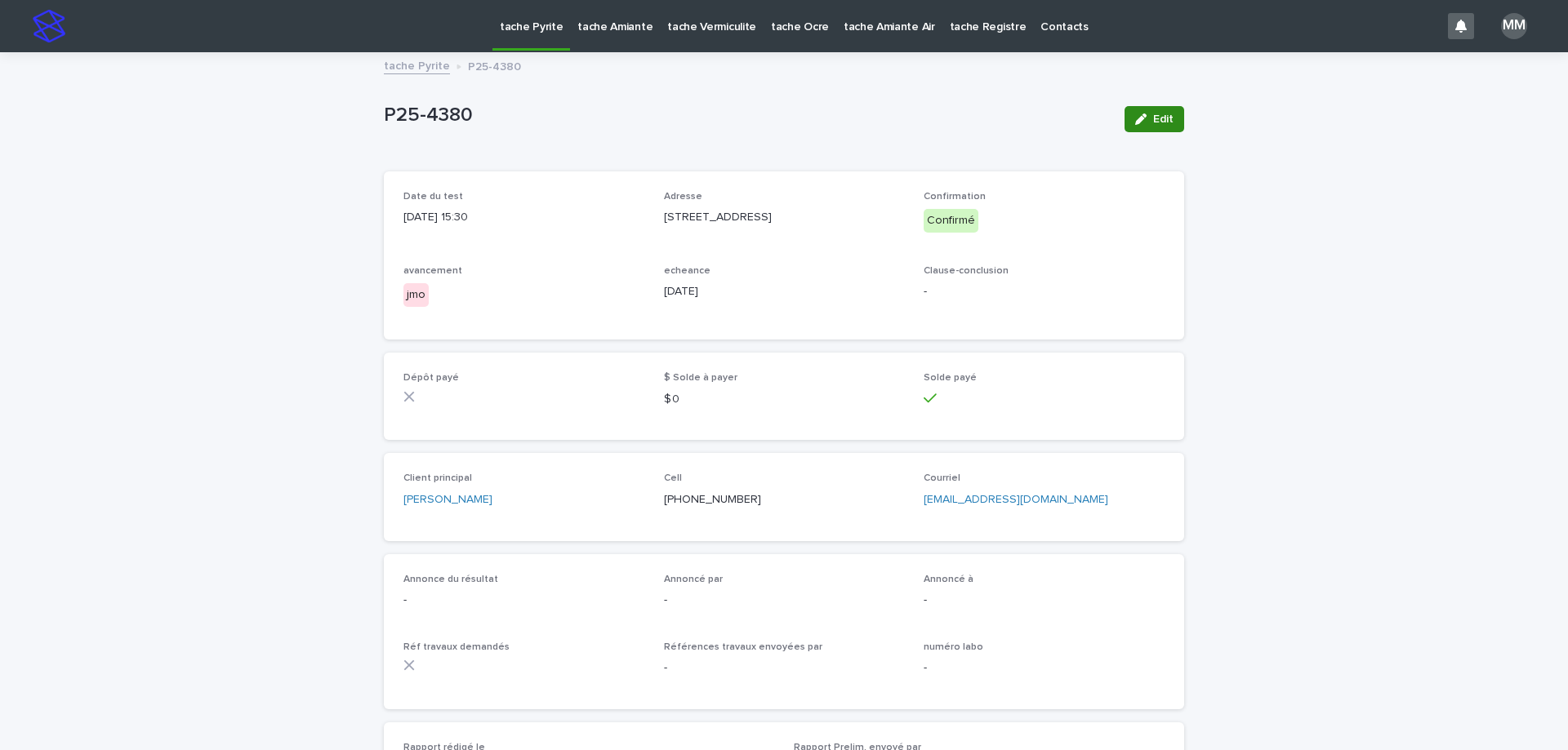
click at [1150, 128] on button "Edit" at bounding box center [1154, 119] width 60 height 26
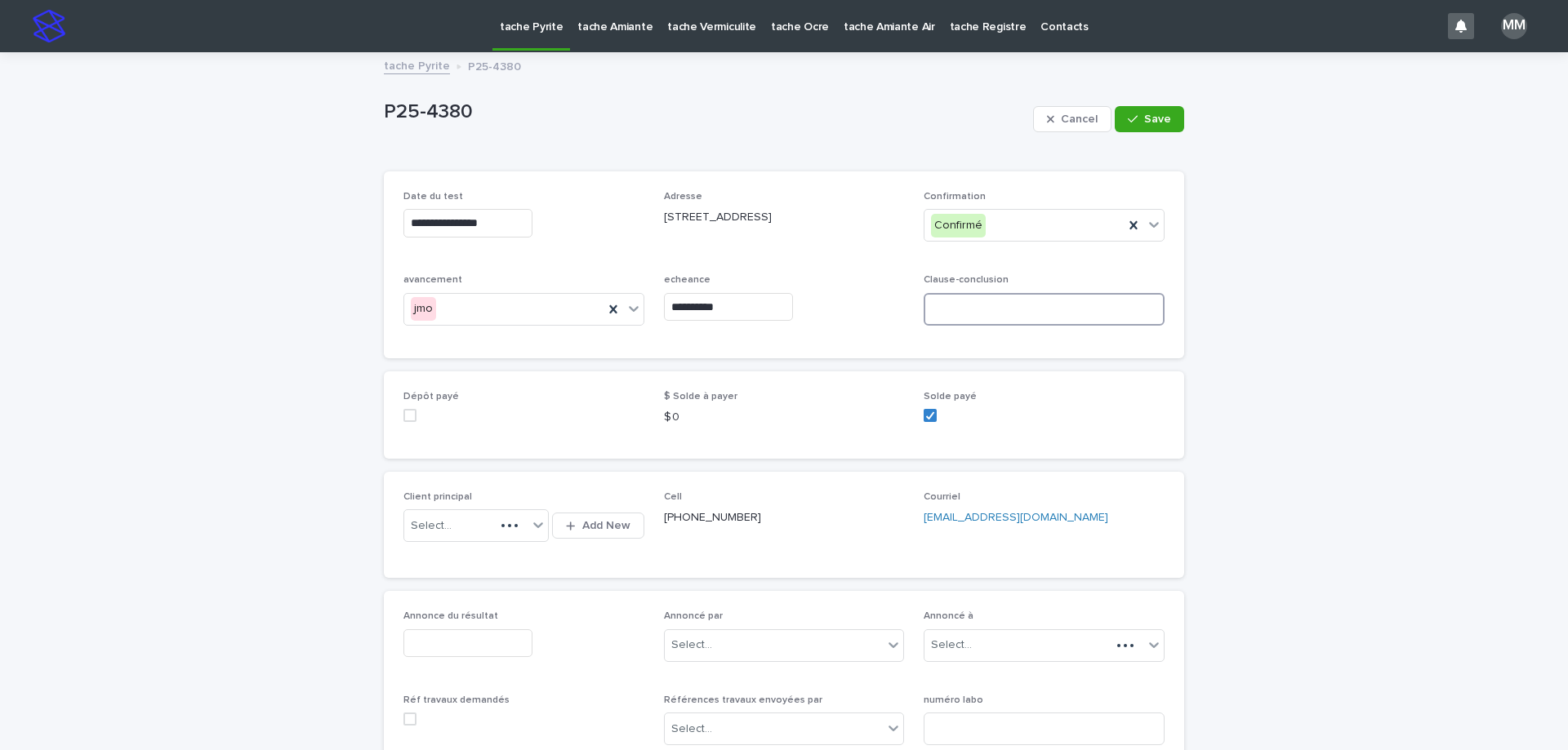
click at [973, 326] on input at bounding box center [1044, 310] width 240 height 33
type input "*********"
click at [1141, 108] on button "Save" at bounding box center [1150, 119] width 69 height 26
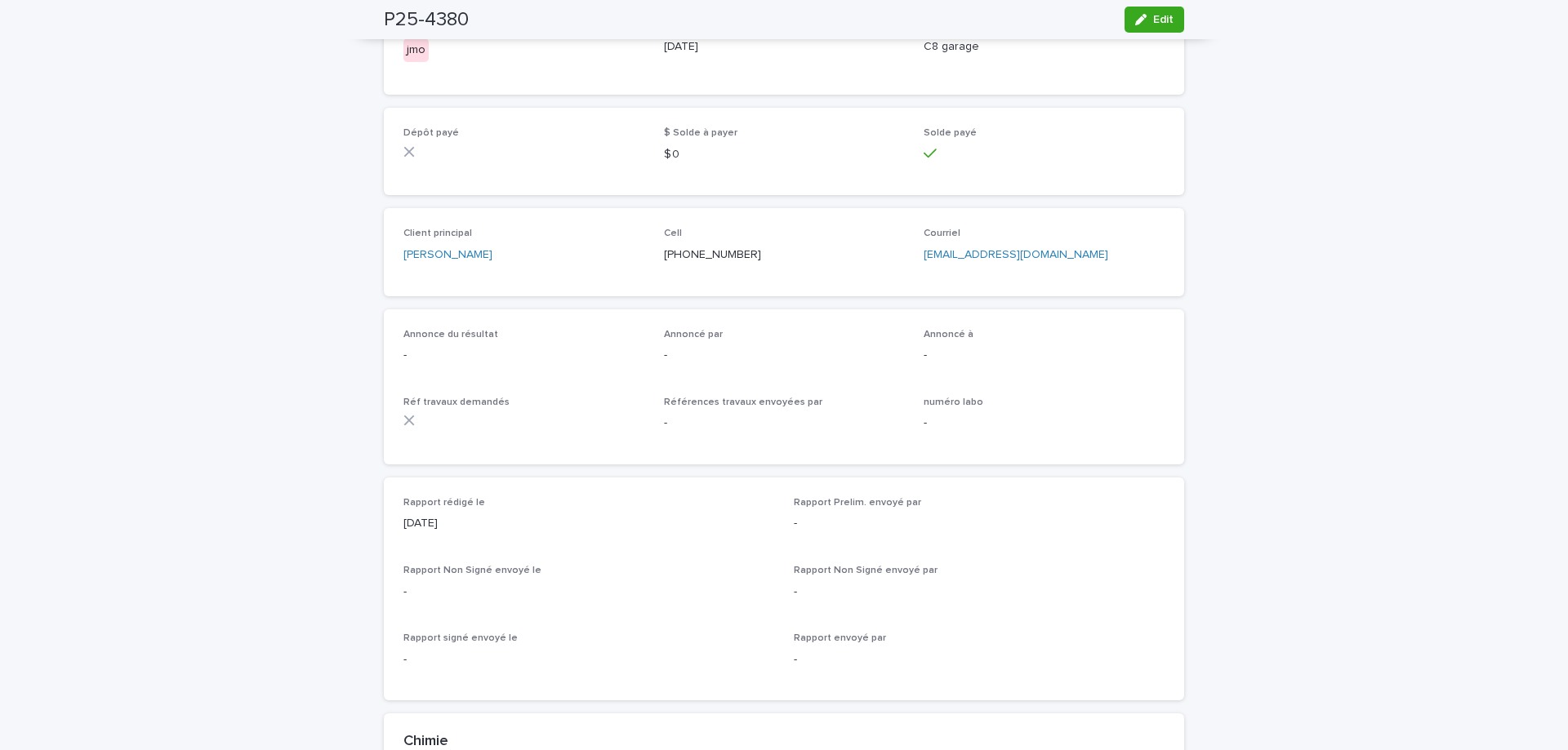
drag, startPoint x: 1162, startPoint y: 25, endPoint x: 978, endPoint y: 431, distance: 445.7
click at [1162, 25] on button "Edit" at bounding box center [1154, 20] width 60 height 26
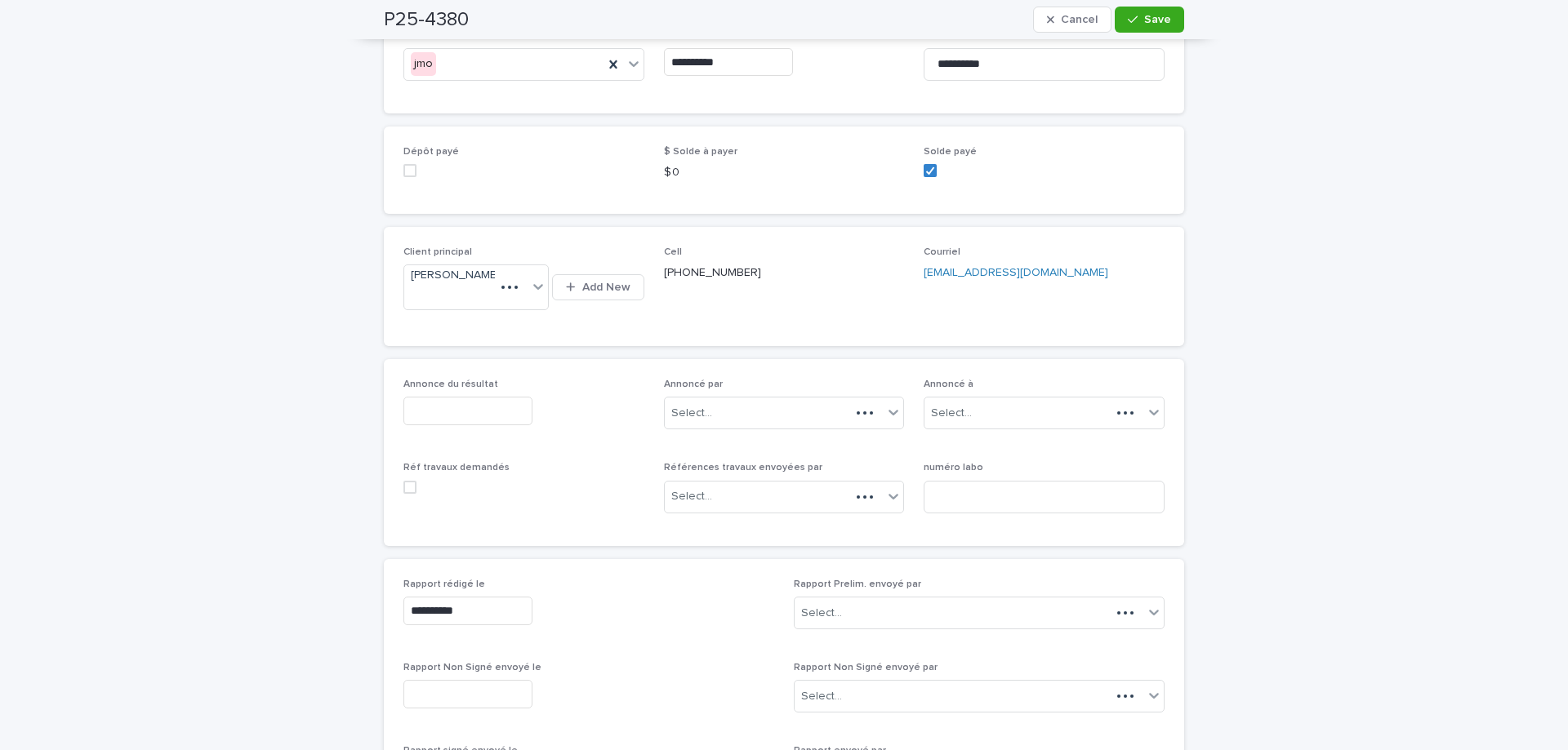
scroll to position [326, 0]
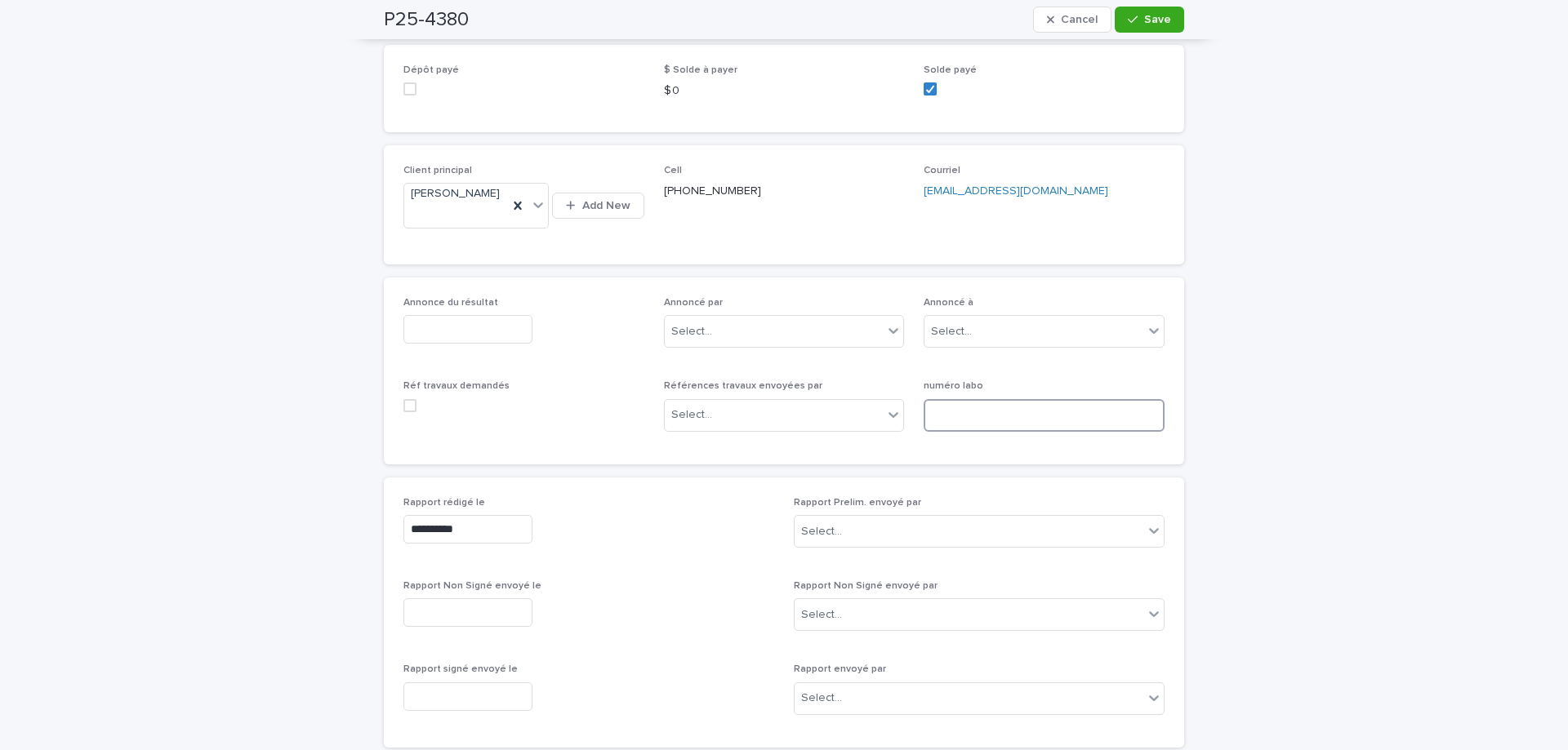
click at [967, 432] on input at bounding box center [1044, 416] width 240 height 33
drag, startPoint x: 1062, startPoint y: 444, endPoint x: 1077, endPoint y: 421, distance: 27.5
click at [1062, 432] on input at bounding box center [1044, 416] width 240 height 33
type input "*****"
click at [497, 344] on input "text" at bounding box center [468, 329] width 129 height 29
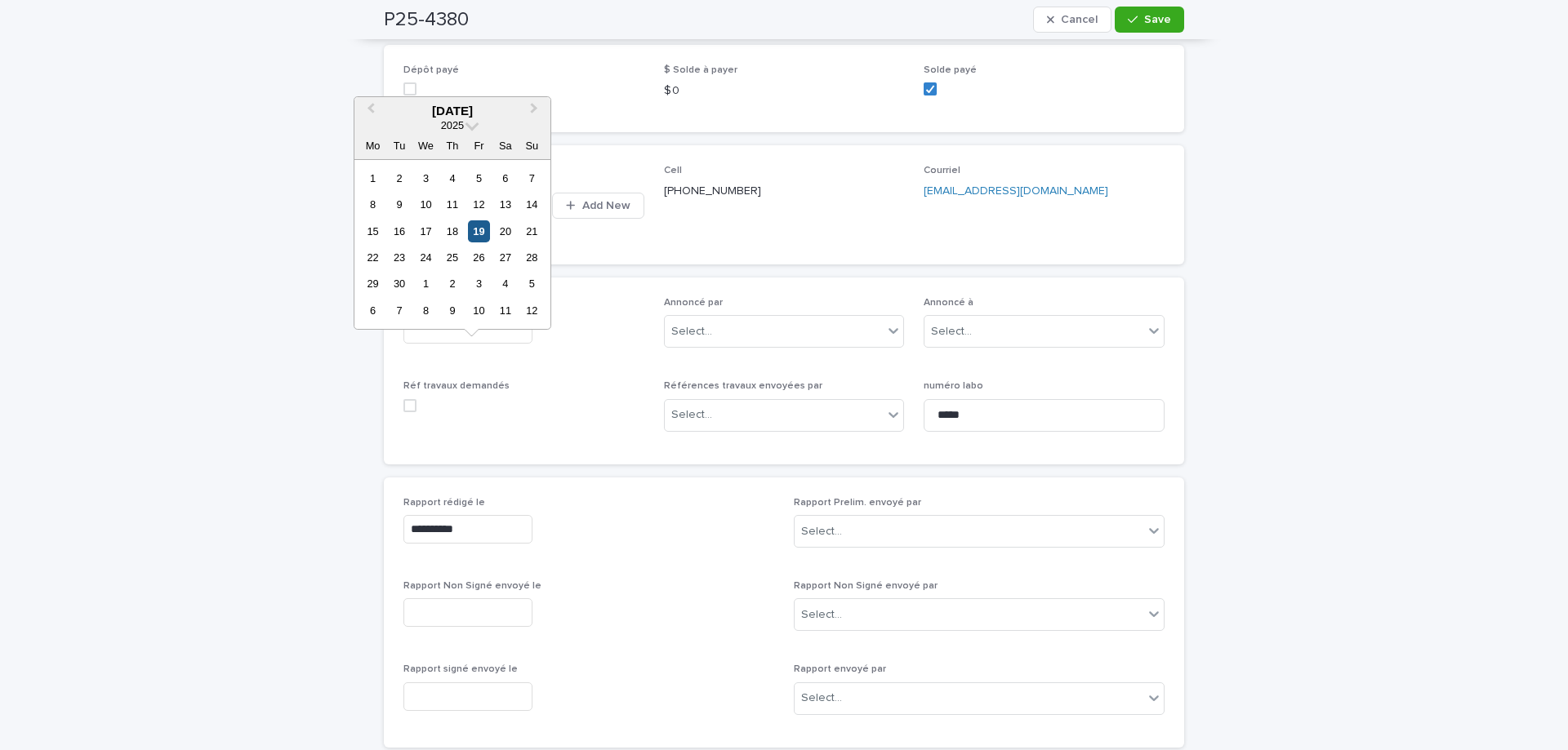
drag, startPoint x: 491, startPoint y: 235, endPoint x: 484, endPoint y: 240, distance: 8.6
click at [491, 235] on div "15 16 17 18 19 20 21" at bounding box center [452, 231] width 186 height 26
click at [479, 236] on div "19" at bounding box center [478, 231] width 22 height 22
type input "**********"
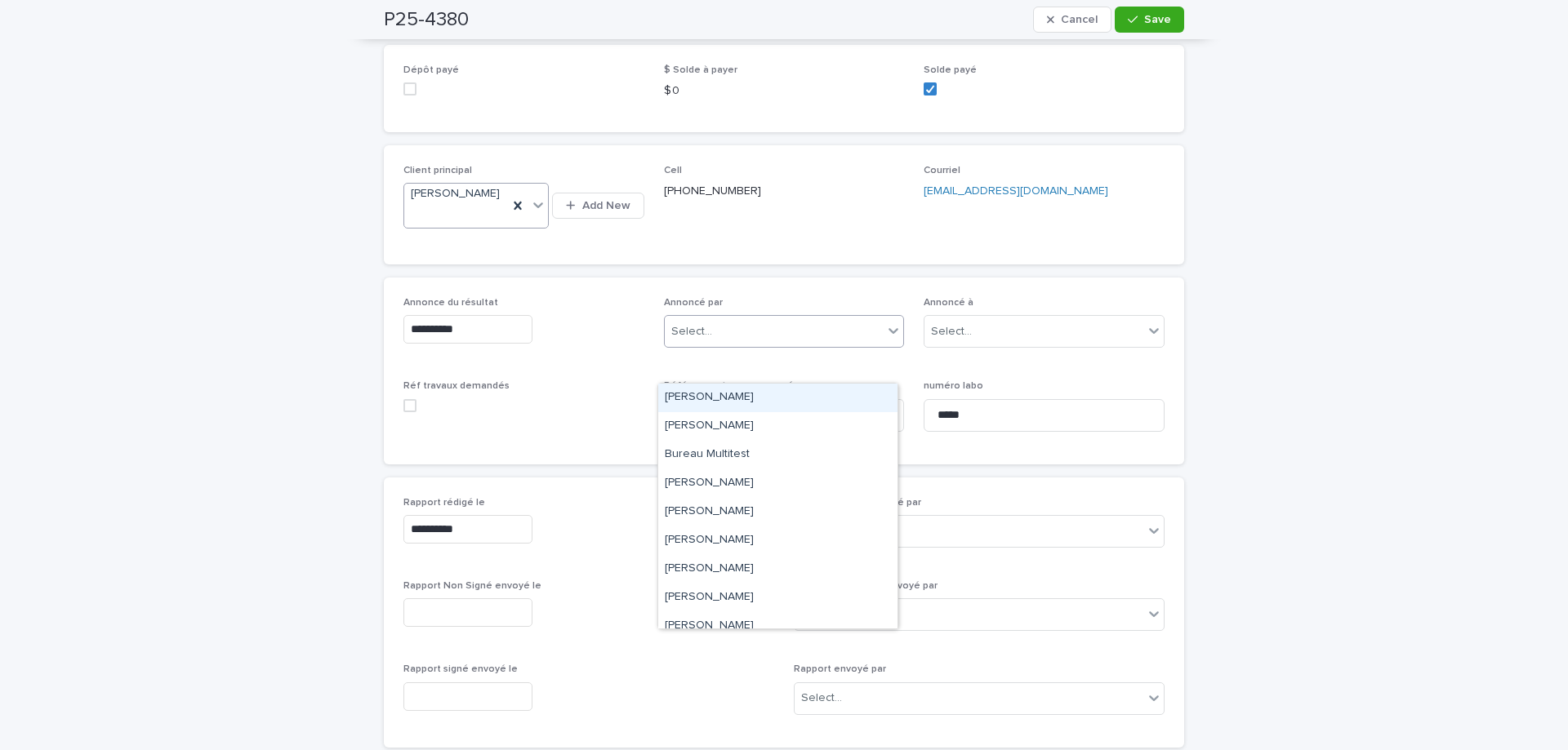
click at [724, 345] on div "Select..." at bounding box center [774, 332] width 219 height 27
type input "**"
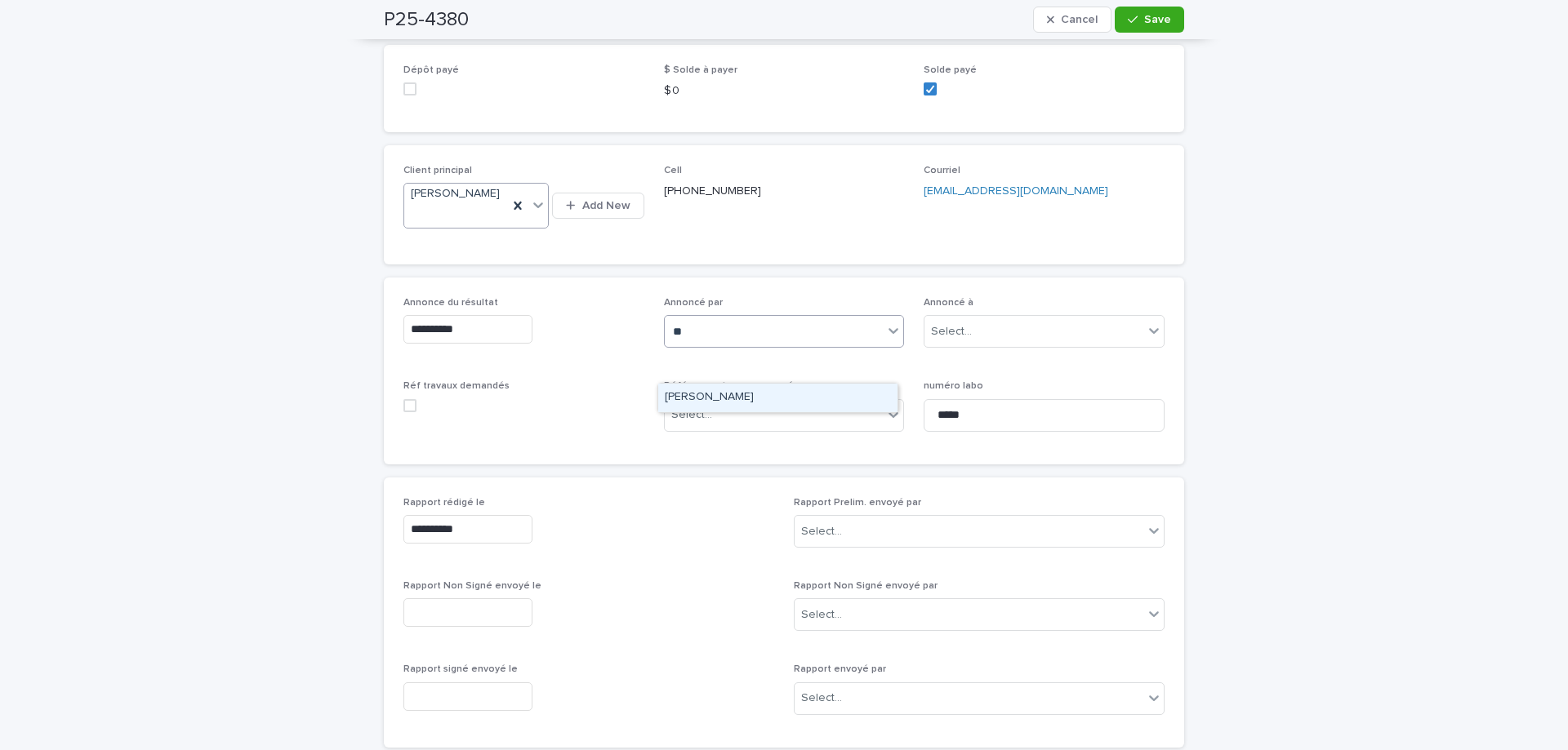
click at [702, 395] on div "[PERSON_NAME]" at bounding box center [778, 398] width 240 height 29
click at [1012, 345] on div "Select..." at bounding box center [1034, 332] width 219 height 27
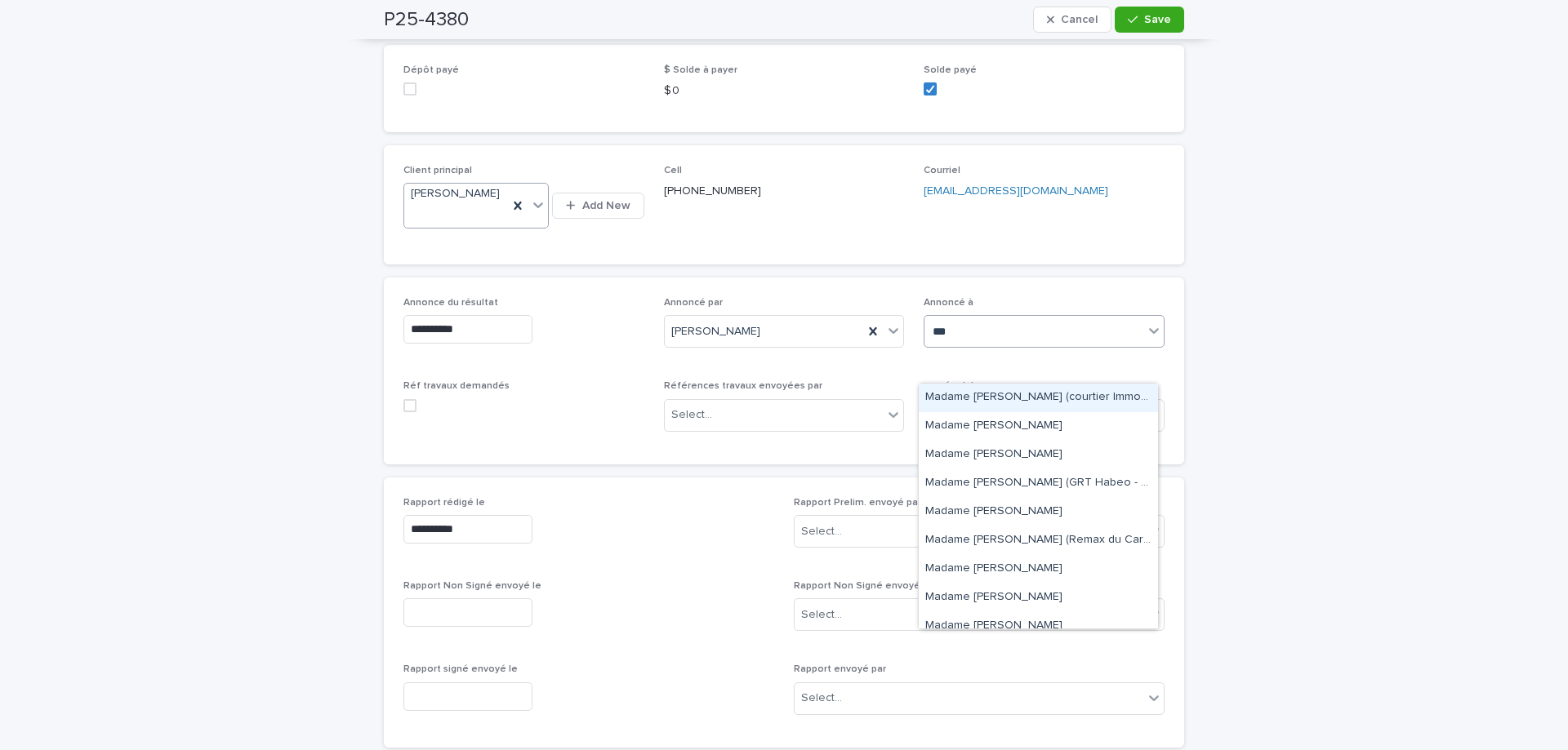
type input "****"
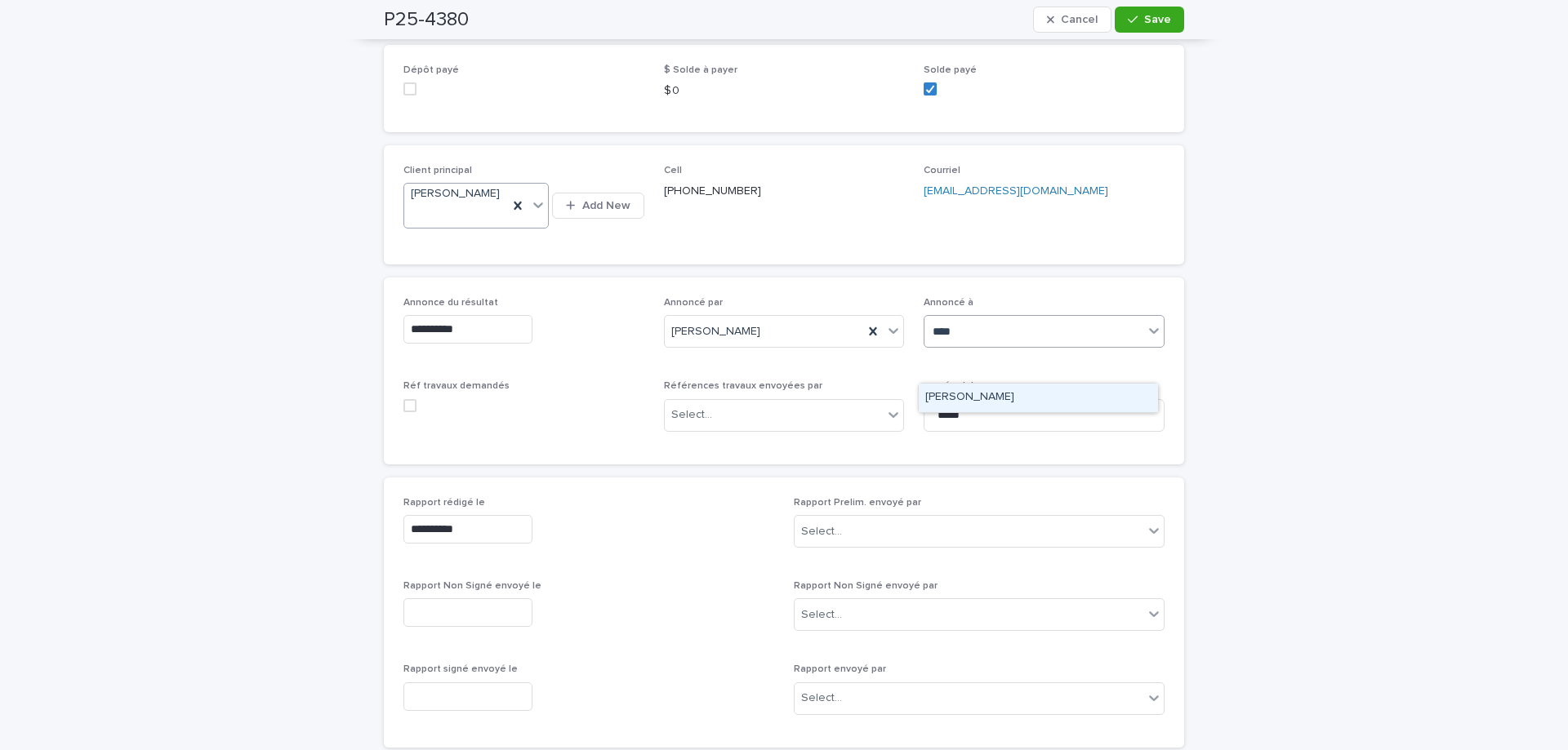
drag, startPoint x: 1008, startPoint y: 391, endPoint x: 1046, endPoint y: 295, distance: 103.2
click at [1008, 391] on div "[PERSON_NAME]" at bounding box center [1038, 398] width 240 height 29
click at [1160, 24] on span "Save" at bounding box center [1157, 19] width 27 height 11
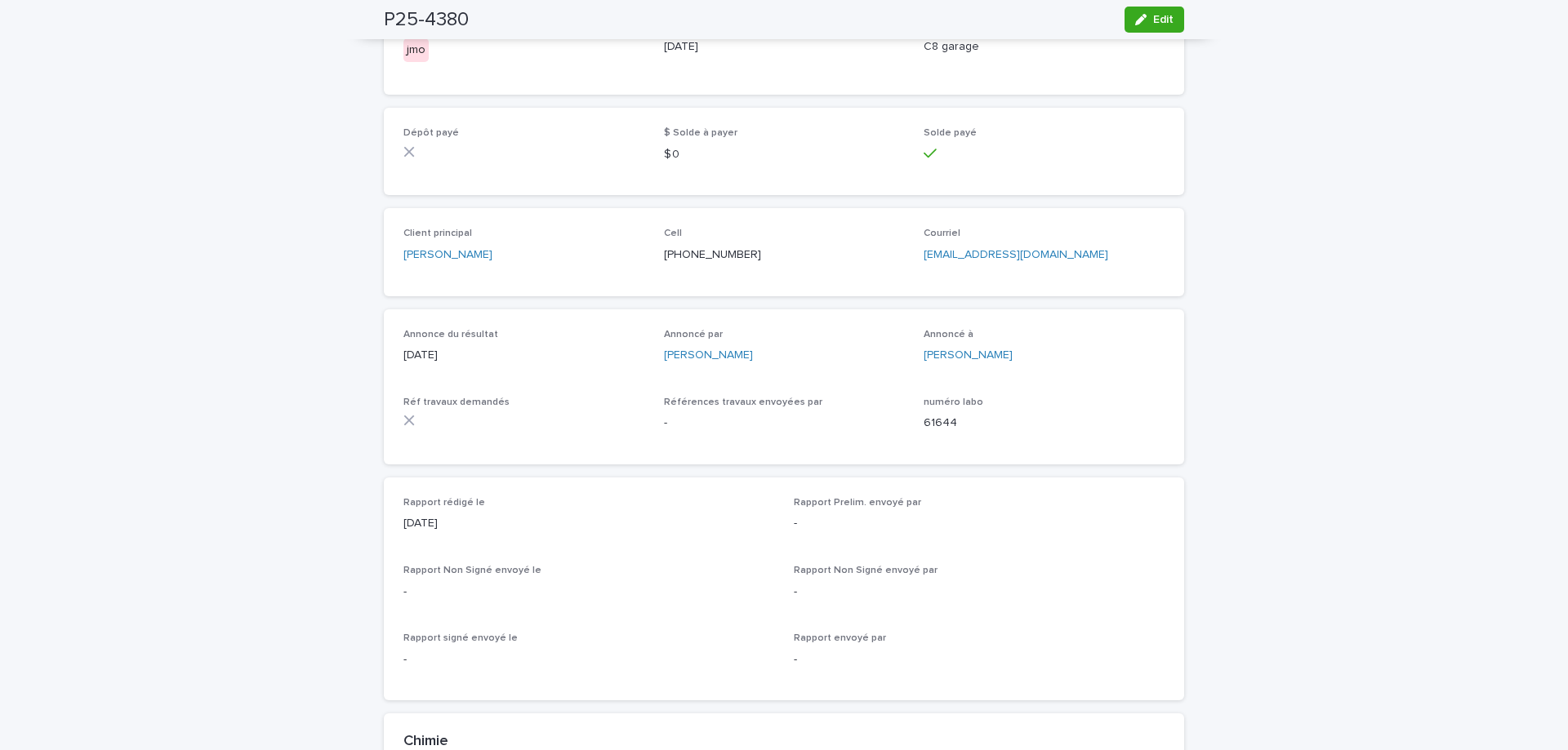
scroll to position [0, 0]
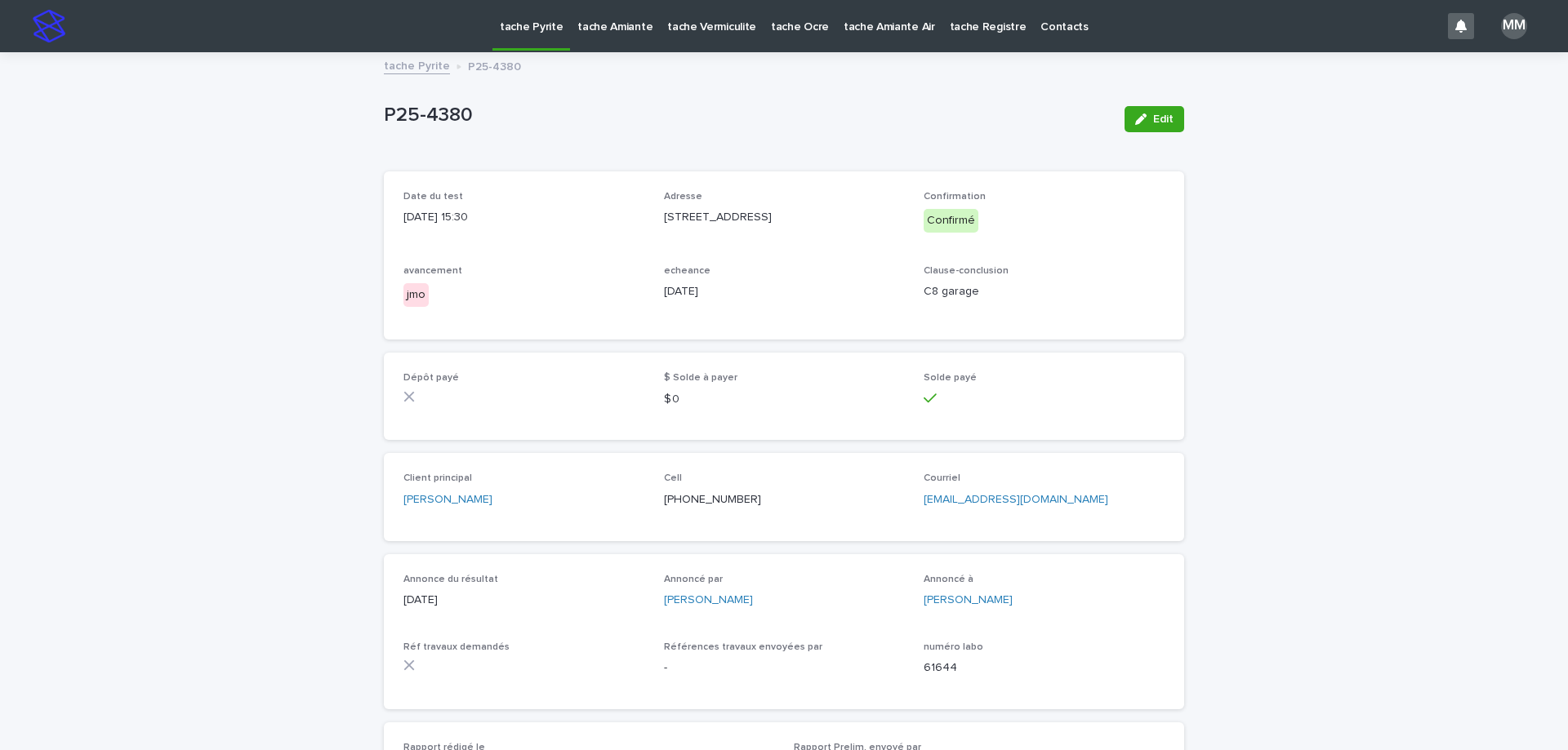
click at [409, 64] on link "tache Pyrite" at bounding box center [417, 65] width 66 height 19
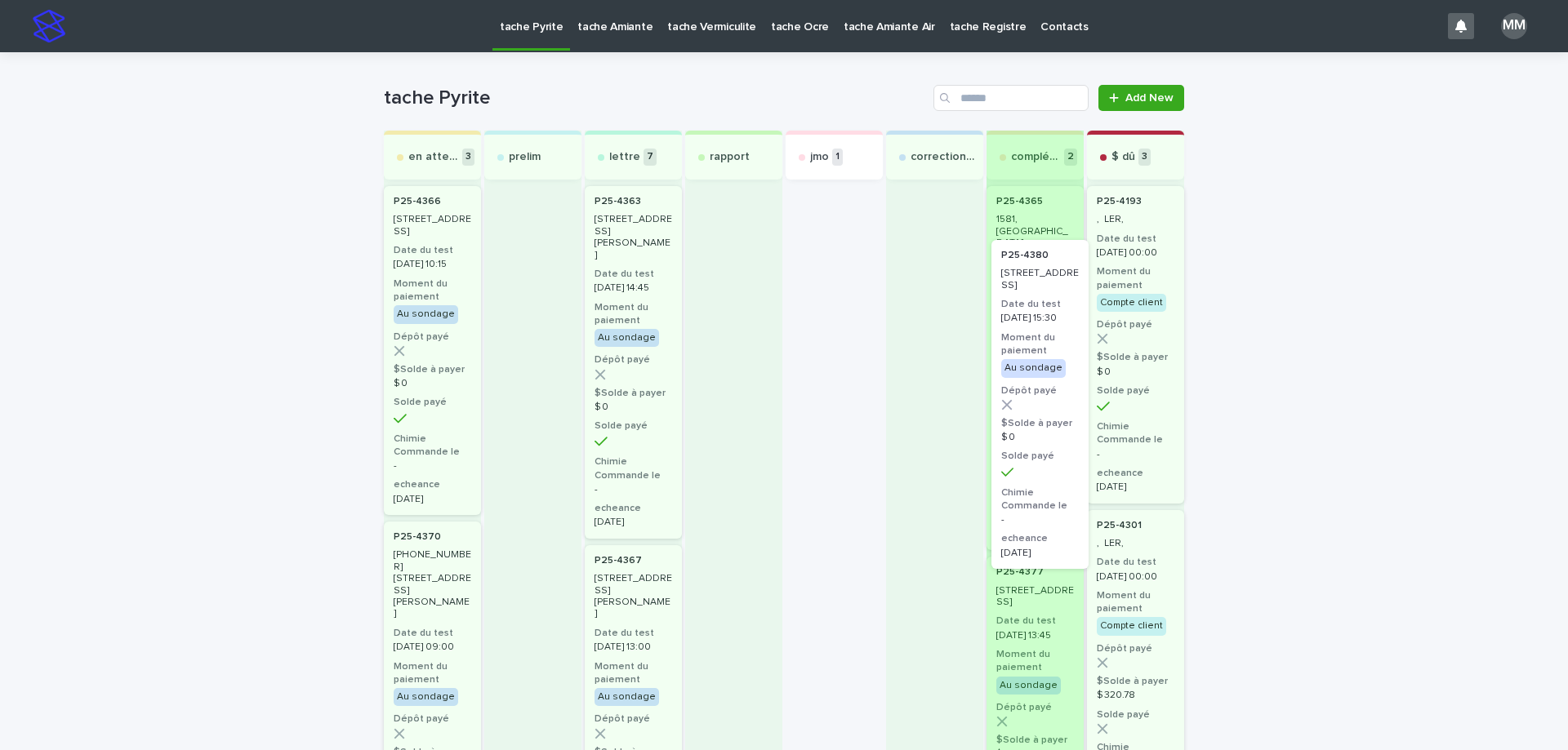
drag, startPoint x: 820, startPoint y: 217, endPoint x: 1044, endPoint y: 279, distance: 232.4
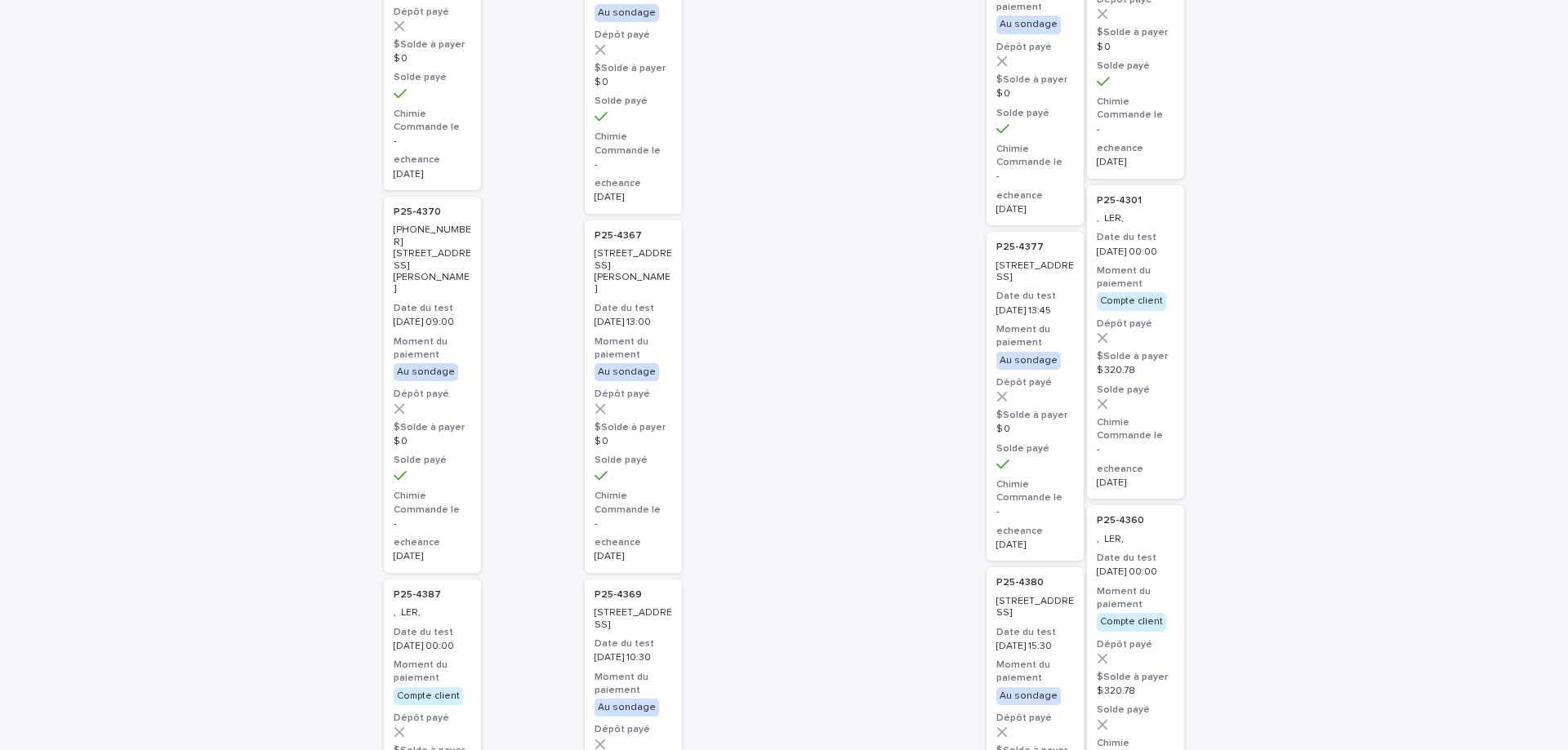
scroll to position [326, 0]
click at [1039, 287] on div "P25-4377 [STREET_ADDRESS] Date du test [DATE] 13:45 Moment du paiement Au sonda…" at bounding box center [1035, 394] width 97 height 329
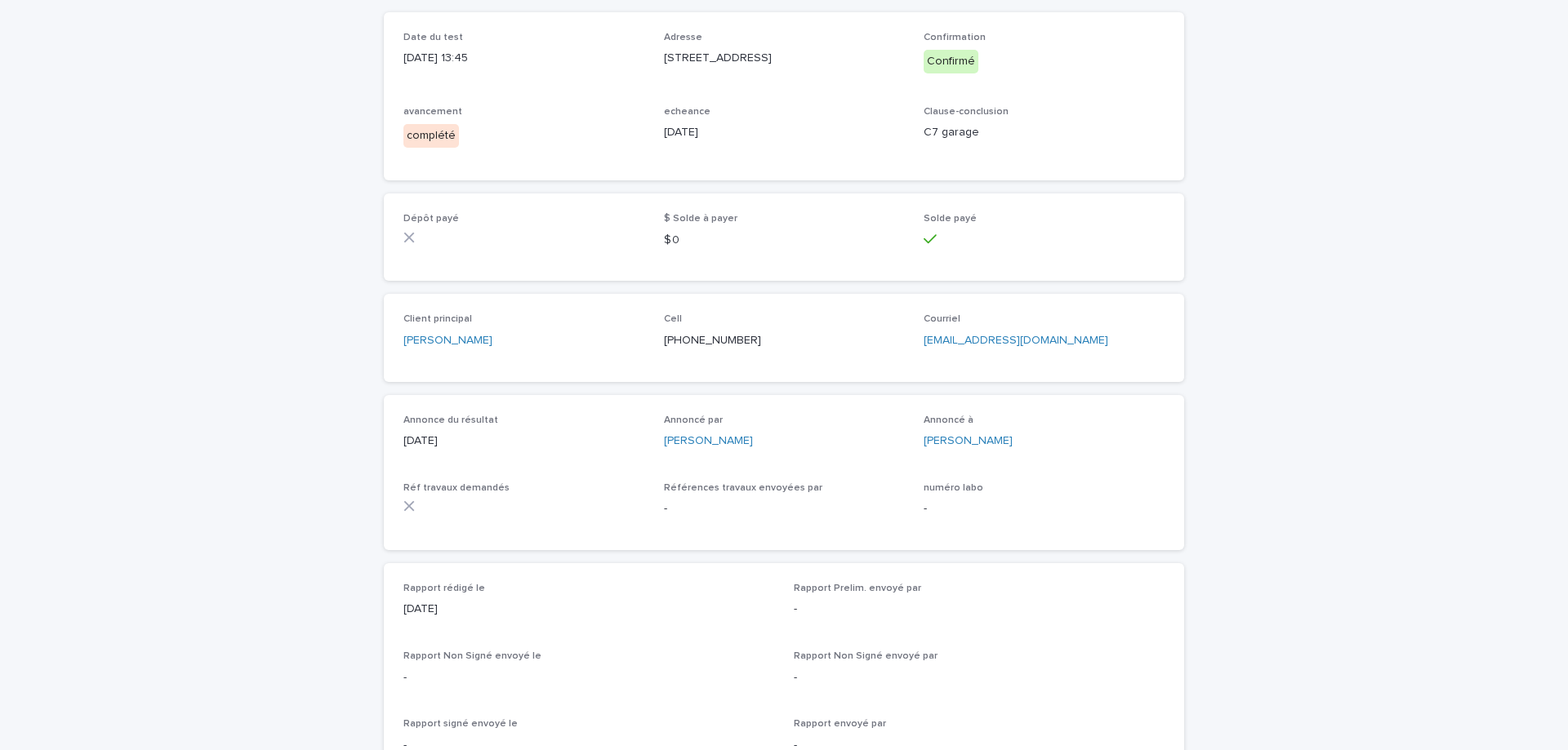
scroll to position [163, 0]
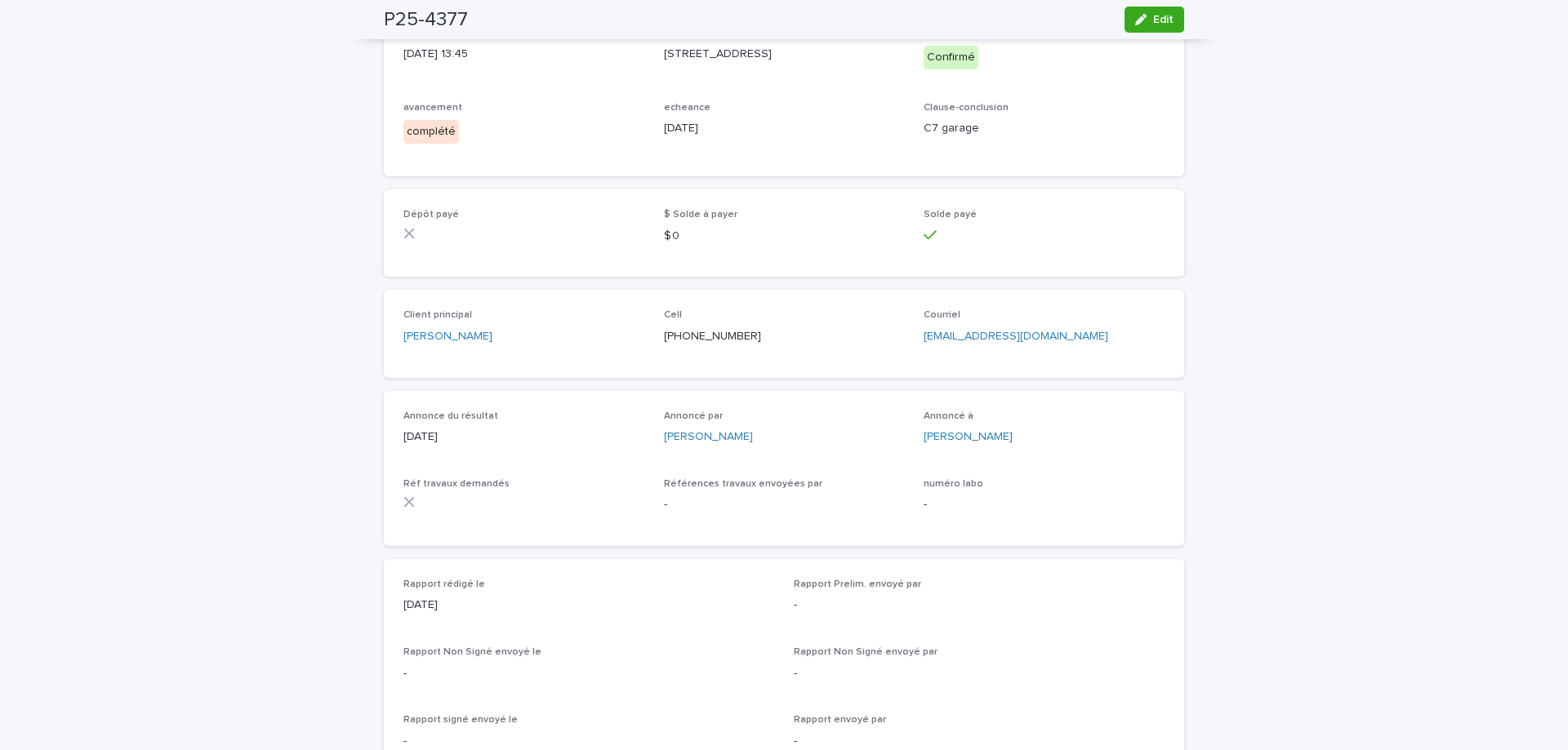
drag, startPoint x: 1165, startPoint y: 22, endPoint x: 965, endPoint y: 549, distance: 563.7
click at [1165, 22] on span "Edit" at bounding box center [1163, 19] width 21 height 11
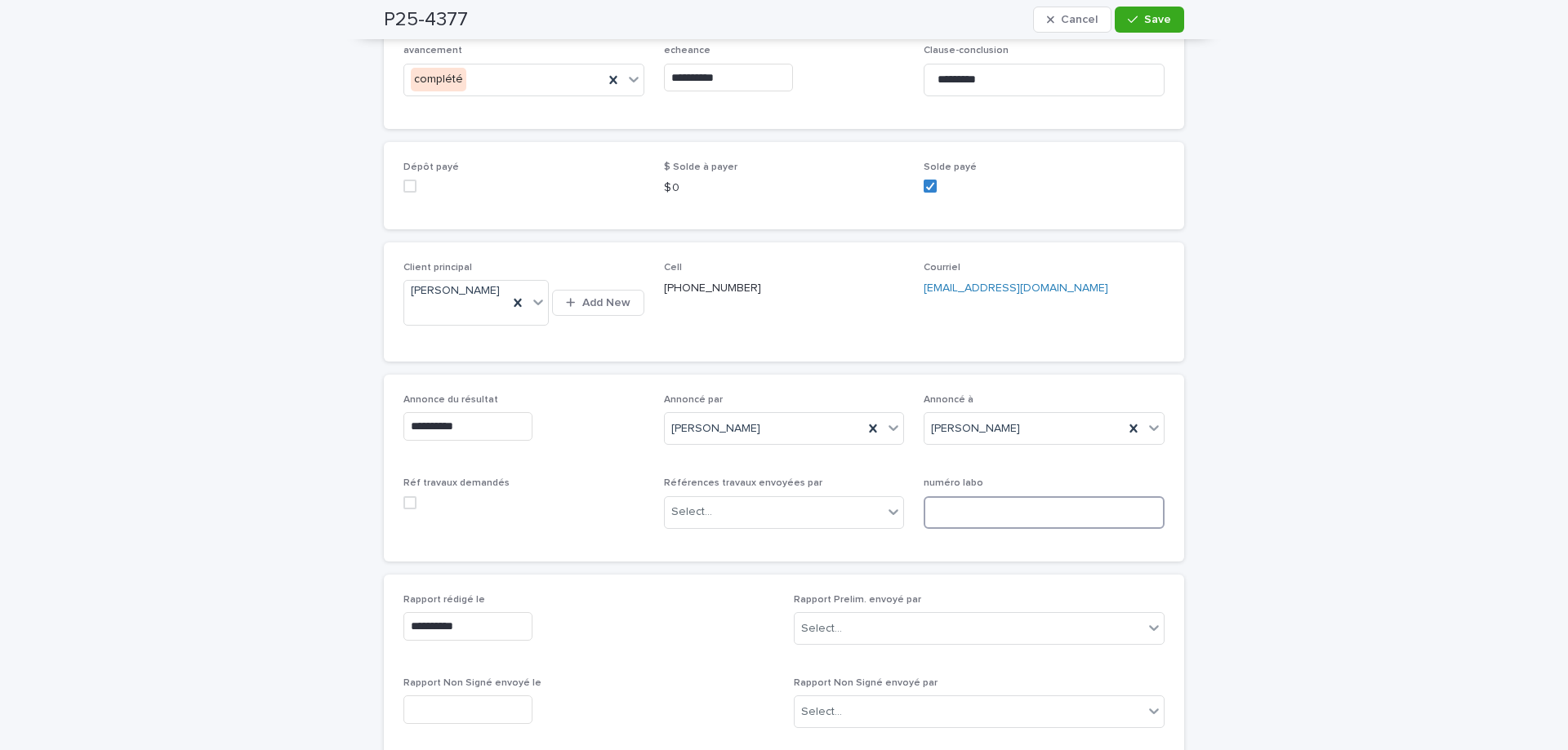
click at [983, 526] on input at bounding box center [1044, 513] width 240 height 33
click at [972, 518] on input at bounding box center [1044, 513] width 240 height 33
type input "**********"
click at [1151, 13] on button "Save" at bounding box center [1150, 20] width 69 height 26
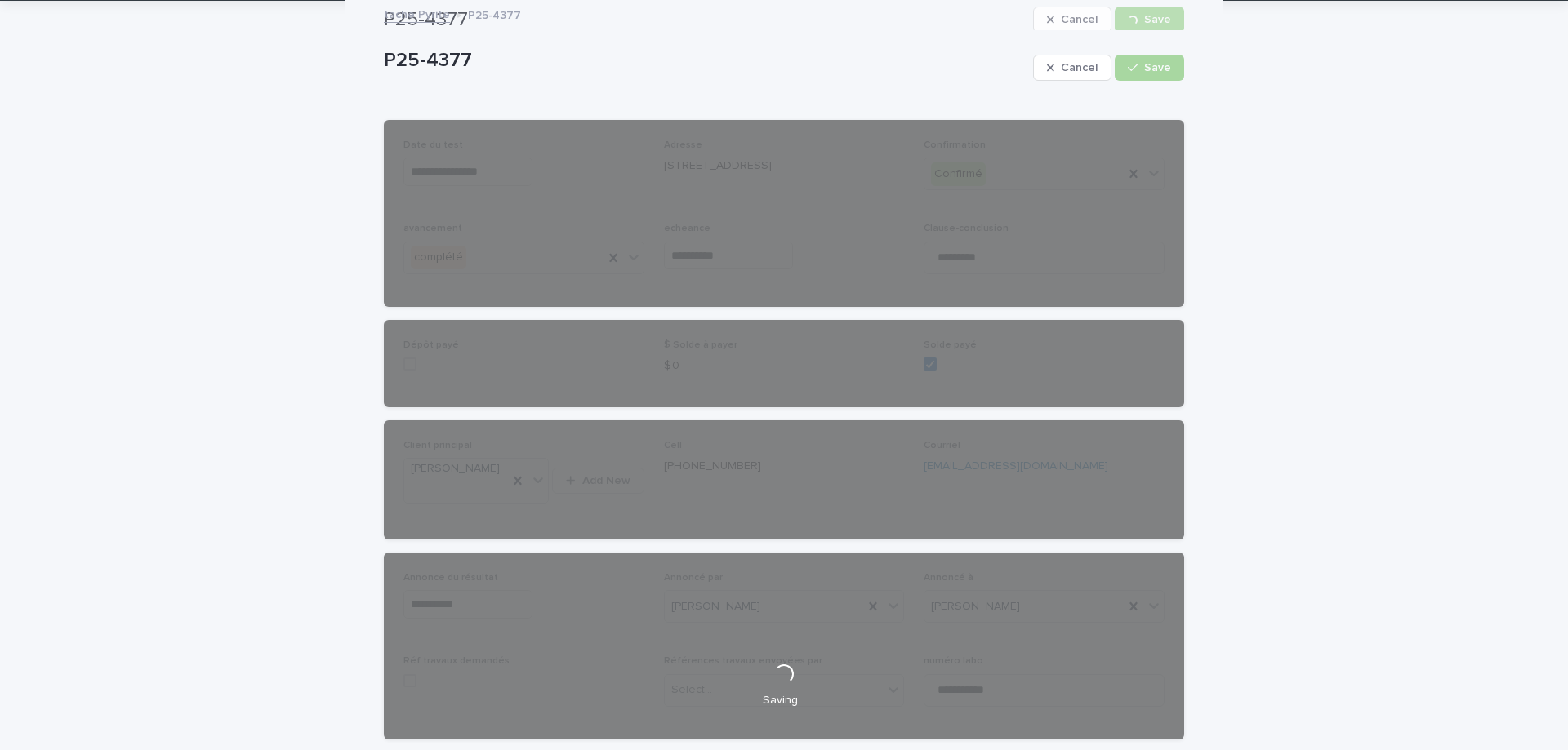
scroll to position [0, 0]
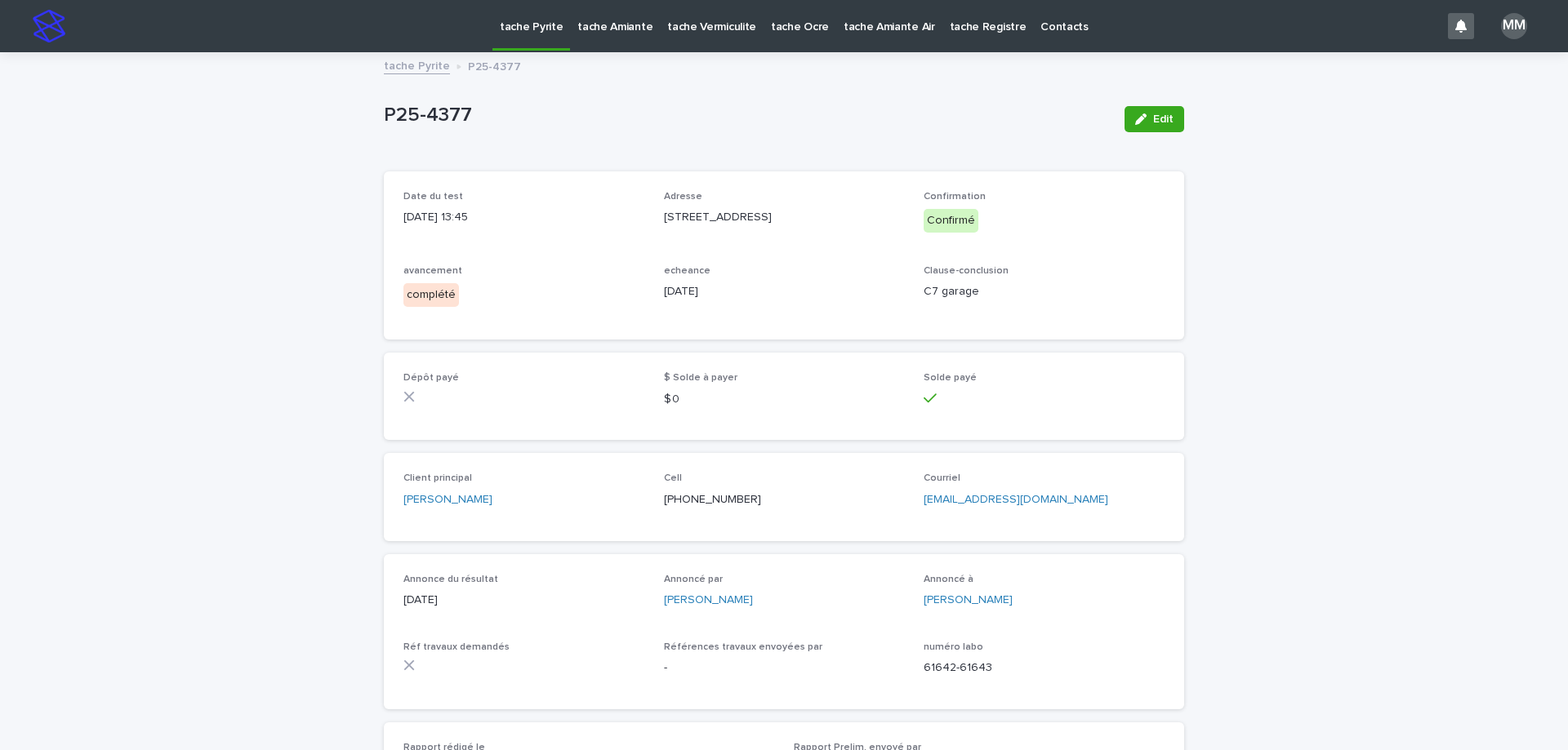
click at [417, 76] on div "tache Pyrite P25-4377" at bounding box center [784, 67] width 817 height 23
click at [420, 68] on link "tache Pyrite" at bounding box center [417, 65] width 66 height 19
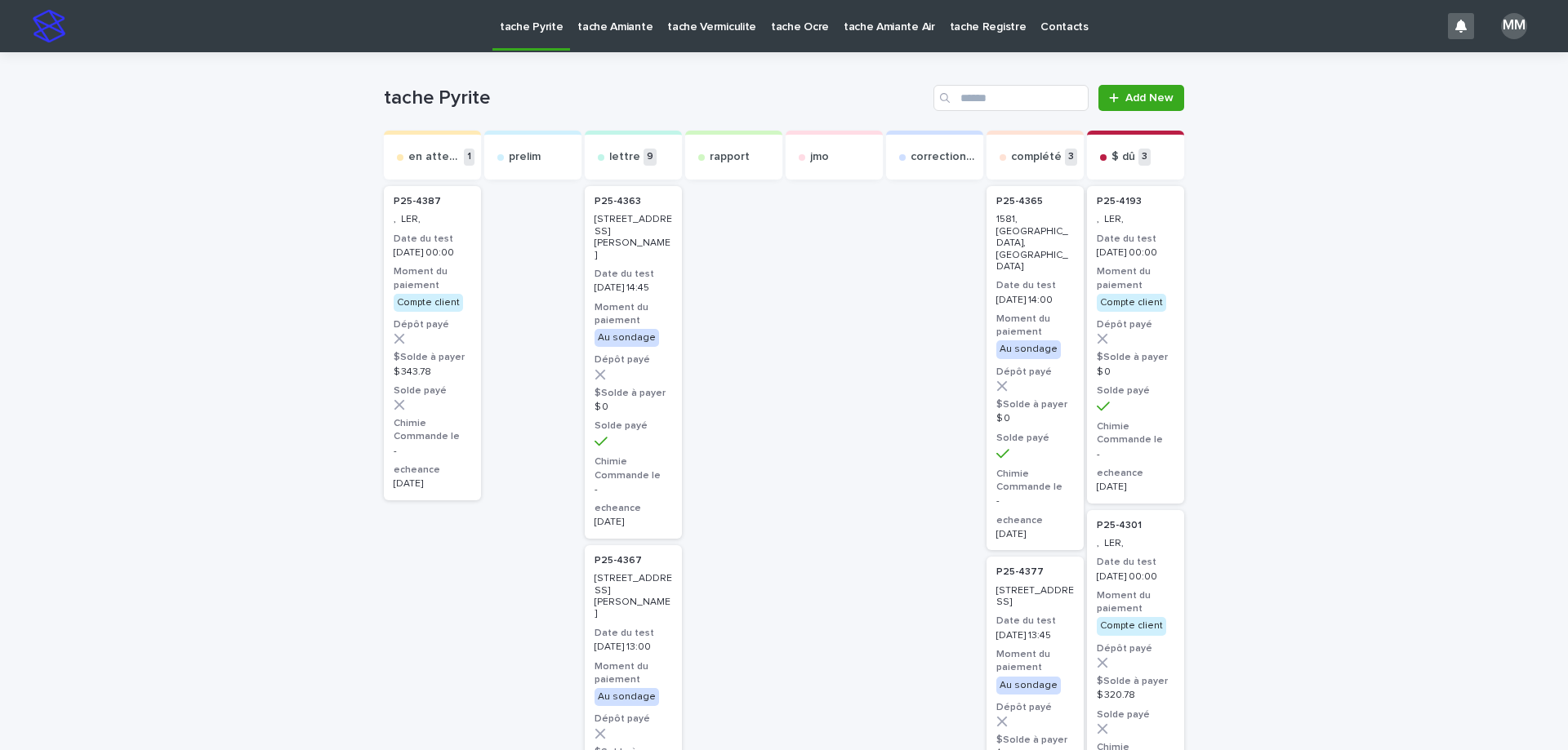
click at [629, 29] on p "tache Amiante" at bounding box center [615, 17] width 76 height 35
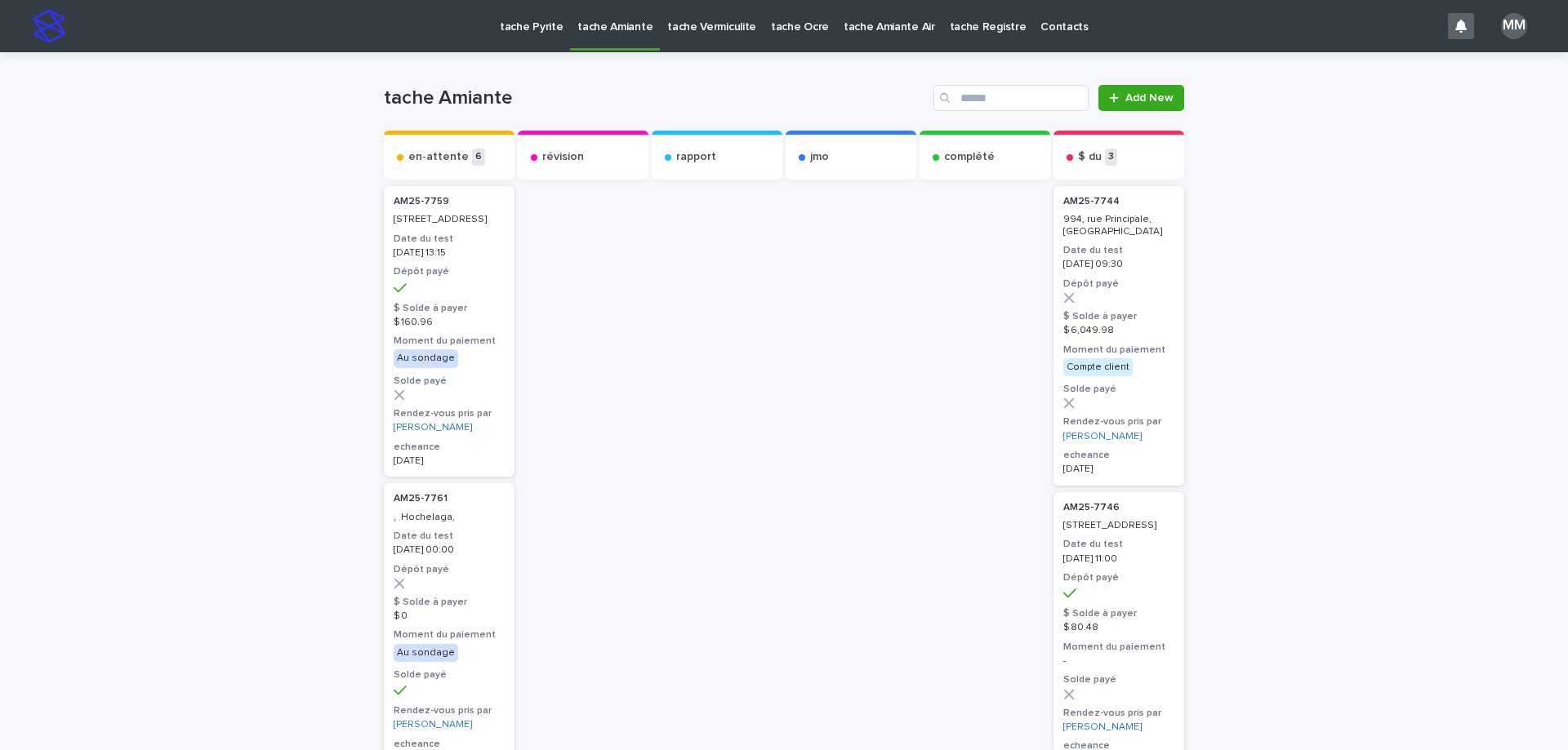
click at [710, 33] on p "tache Vermiculite" at bounding box center [712, 17] width 89 height 35
